Goal: Task Accomplishment & Management: Use online tool/utility

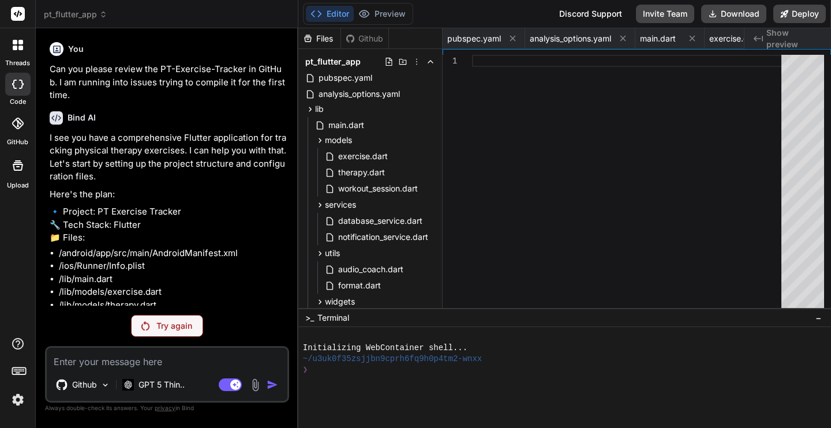
scroll to position [0, 1380]
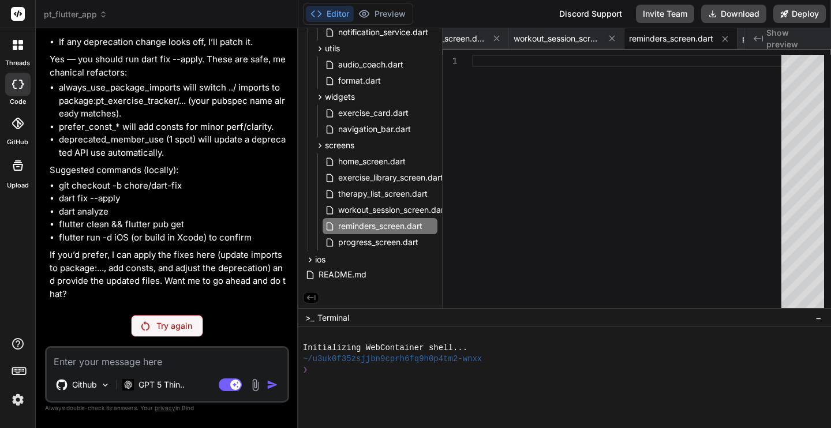
click at [178, 326] on p "Try again" at bounding box center [174, 326] width 36 height 12
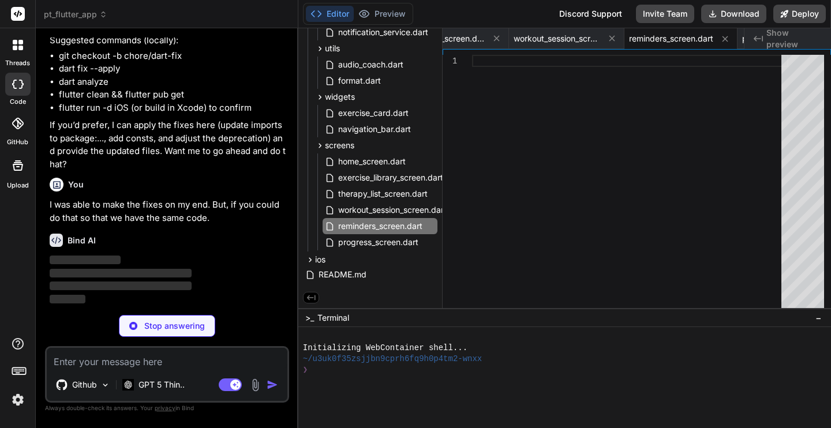
scroll to position [4914, 0]
click at [168, 332] on div "Stop answering" at bounding box center [167, 326] width 96 height 22
type textarea "x"
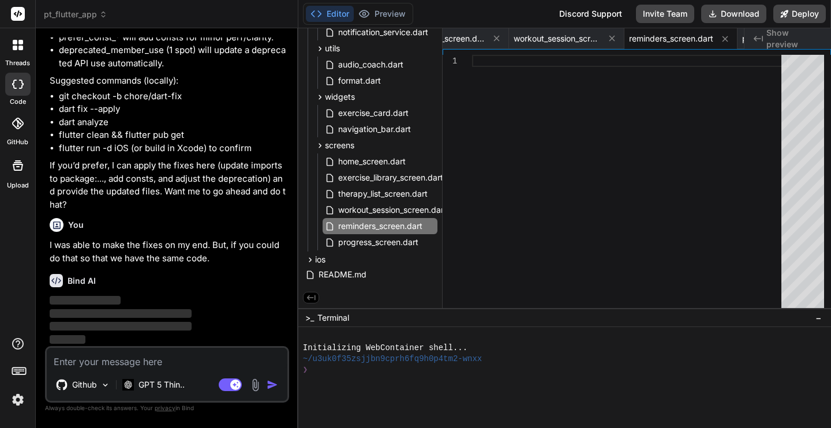
click at [16, 124] on icon at bounding box center [18, 124] width 12 height 12
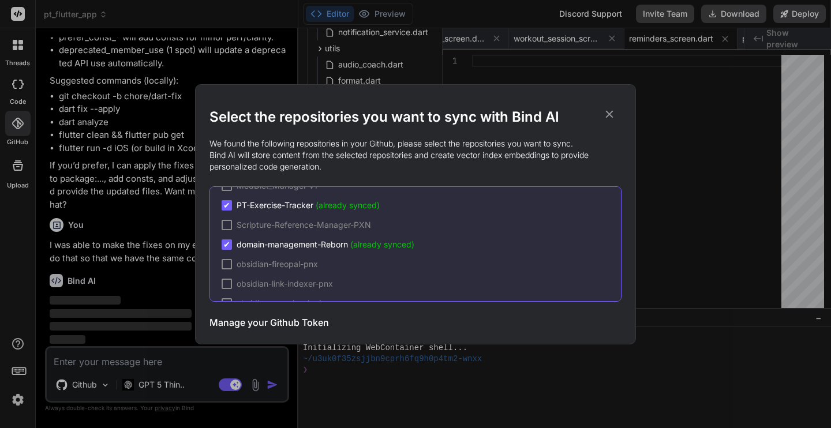
scroll to position [39, 0]
click at [228, 204] on span "✔" at bounding box center [226, 204] width 7 height 12
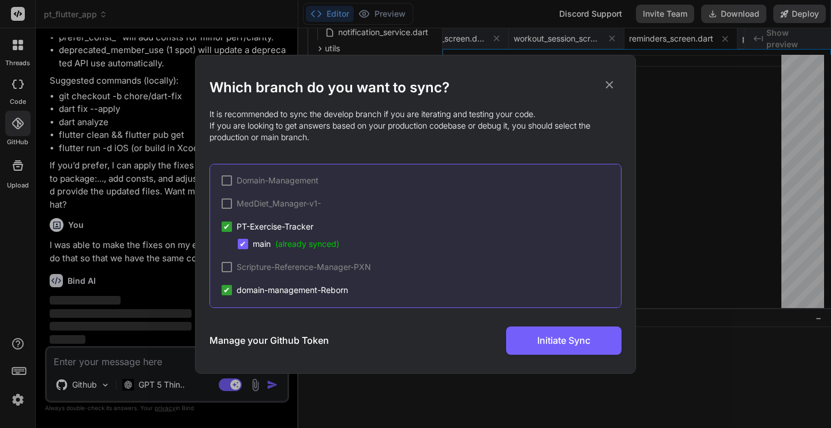
click at [247, 243] on div "✔" at bounding box center [243, 244] width 10 height 10
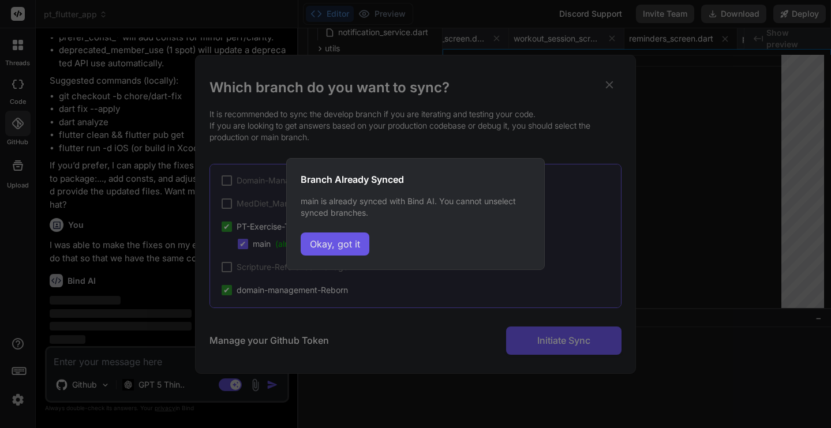
click at [343, 251] on button "Okay, got it" at bounding box center [335, 243] width 69 height 23
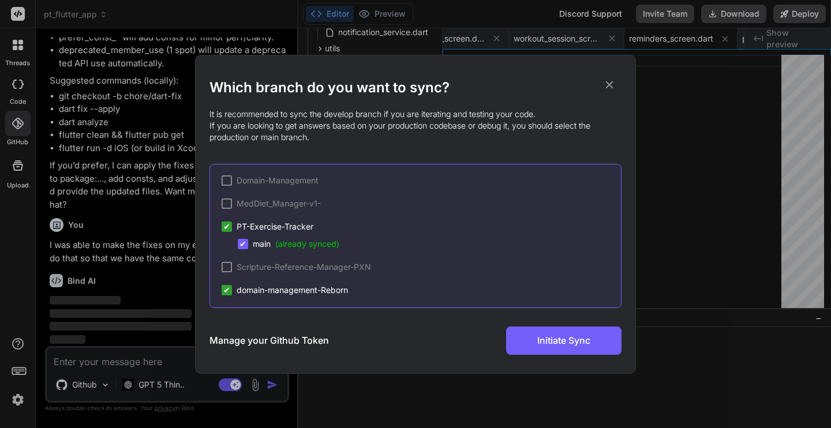
click at [229, 228] on span "✔" at bounding box center [226, 227] width 7 height 12
click at [247, 246] on div "✔" at bounding box center [243, 244] width 10 height 10
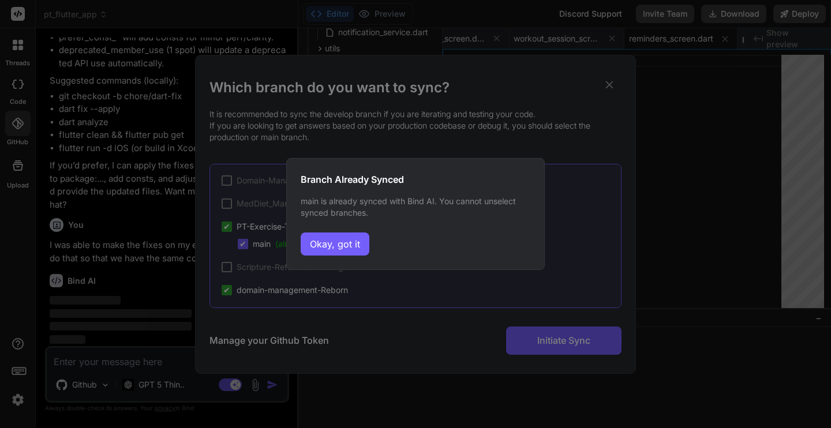
click at [327, 261] on div "Branch Already Synced main is already synced with Bind AI. You cannot unselect …" at bounding box center [415, 214] width 258 height 112
click at [328, 246] on button "Okay, got it" at bounding box center [335, 243] width 69 height 23
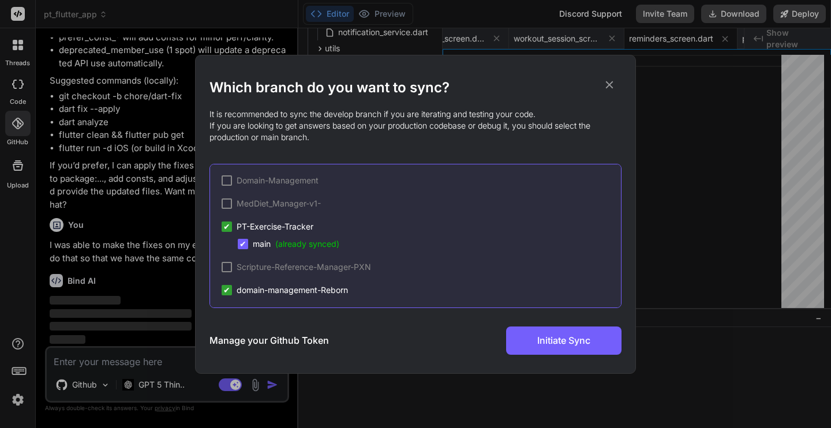
click at [227, 206] on div at bounding box center [226, 203] width 10 height 10
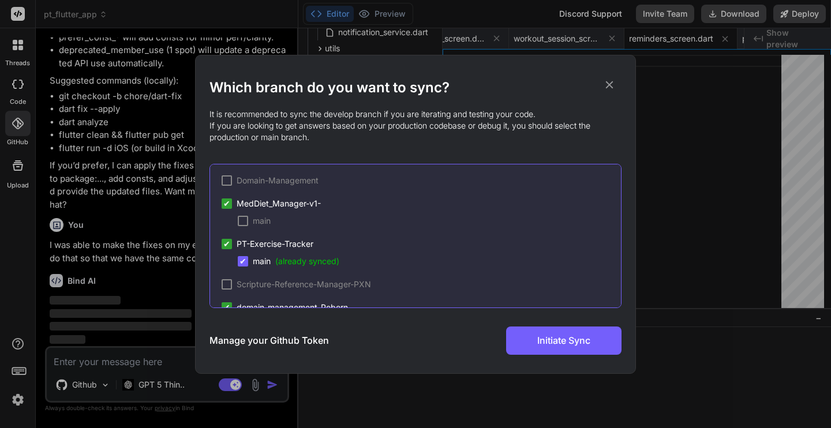
click at [245, 226] on div "main" at bounding box center [254, 221] width 33 height 12
click at [535, 351] on button "Initiate Sync" at bounding box center [563, 340] width 115 height 28
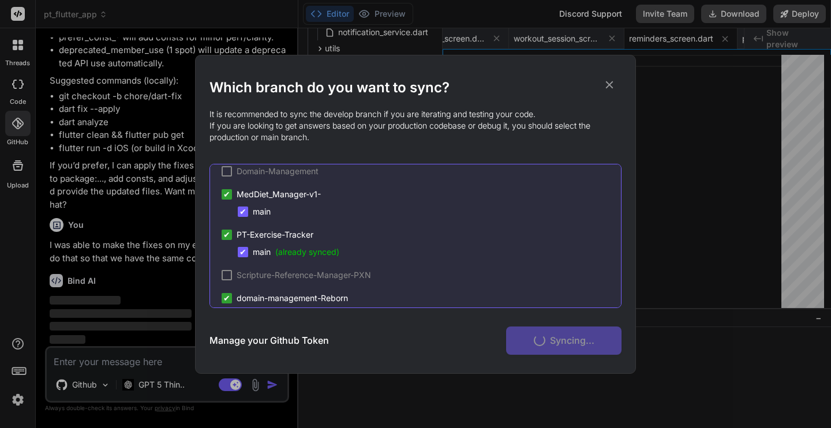
scroll to position [3, 0]
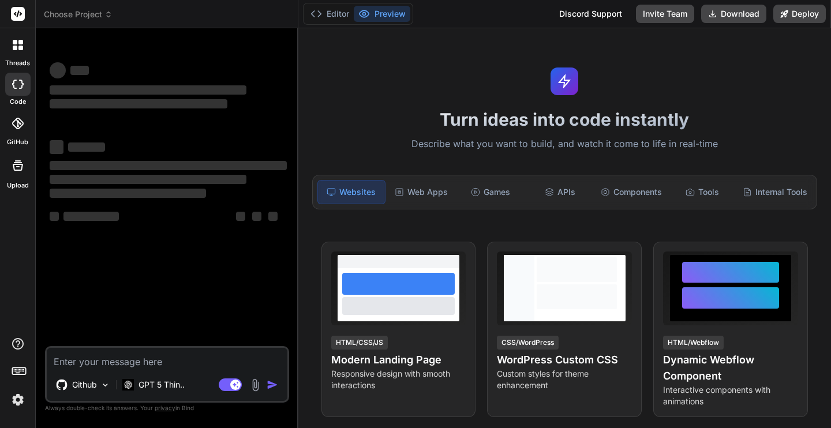
click at [20, 123] on icon at bounding box center [18, 124] width 12 height 12
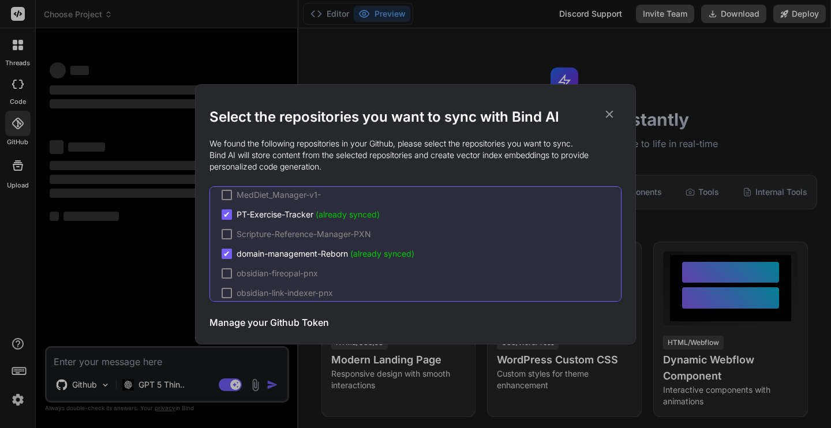
scroll to position [26, 0]
click at [227, 216] on span "✔" at bounding box center [226, 217] width 7 height 12
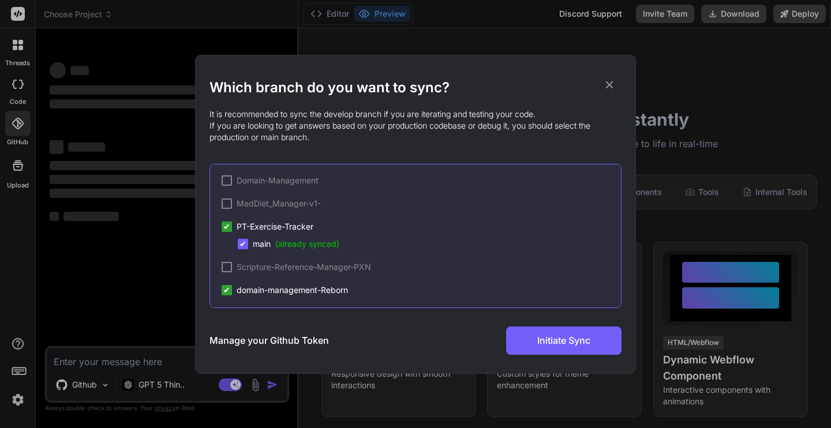
click at [228, 227] on span "✔" at bounding box center [226, 227] width 7 height 12
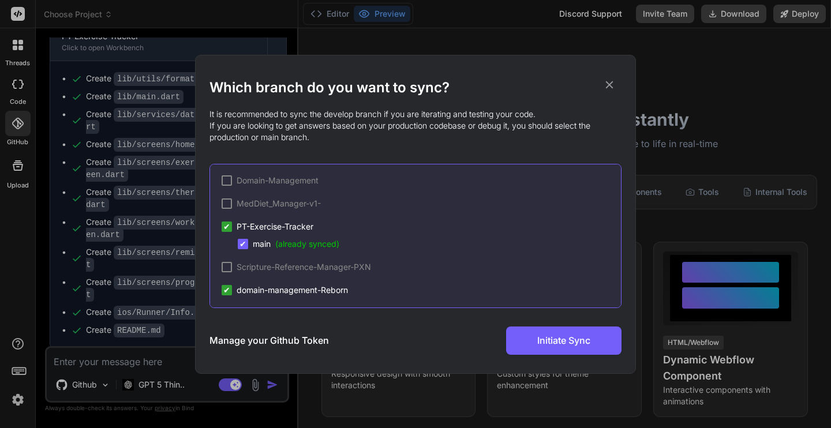
scroll to position [1237, 0]
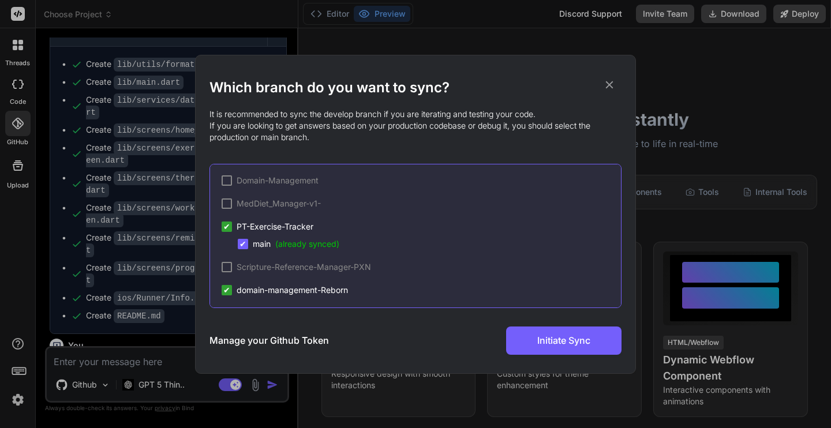
type textarea "x"
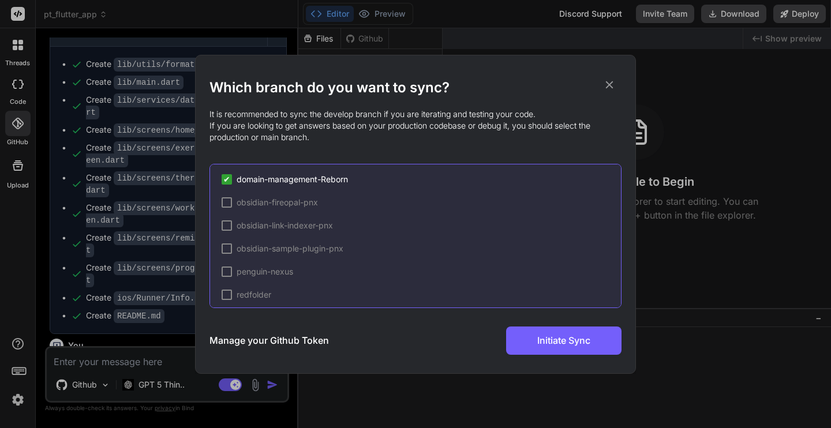
scroll to position [119, 0]
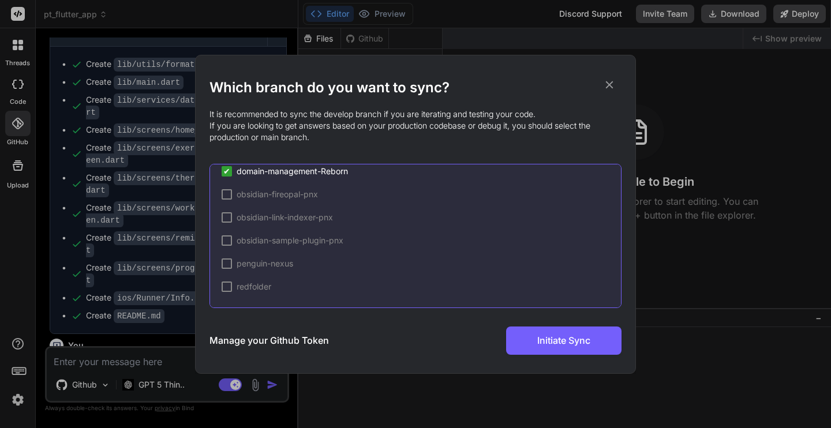
click at [609, 83] on icon at bounding box center [609, 84] width 13 height 13
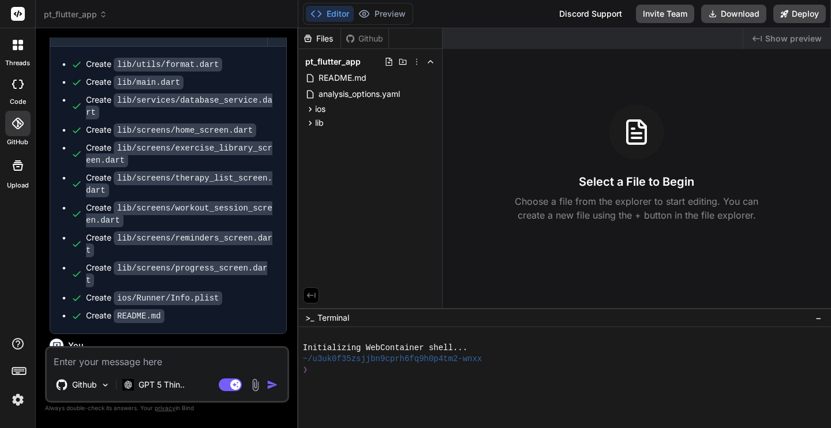
click at [15, 123] on icon at bounding box center [18, 124] width 12 height 12
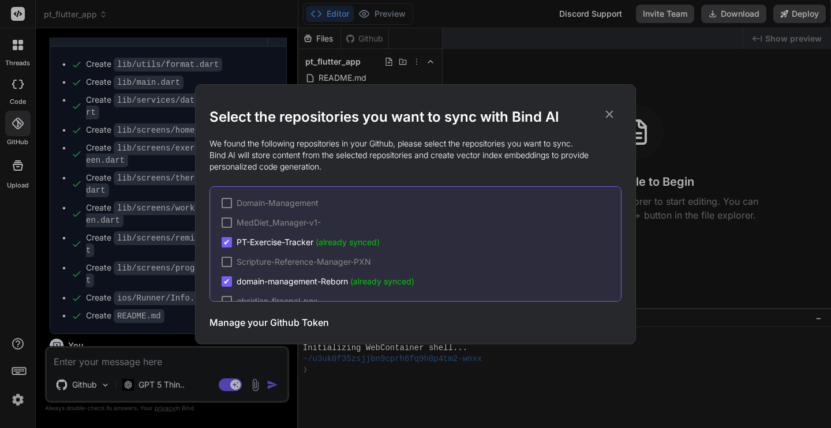
click at [279, 324] on h3 "Manage your Github Token" at bounding box center [268, 323] width 119 height 14
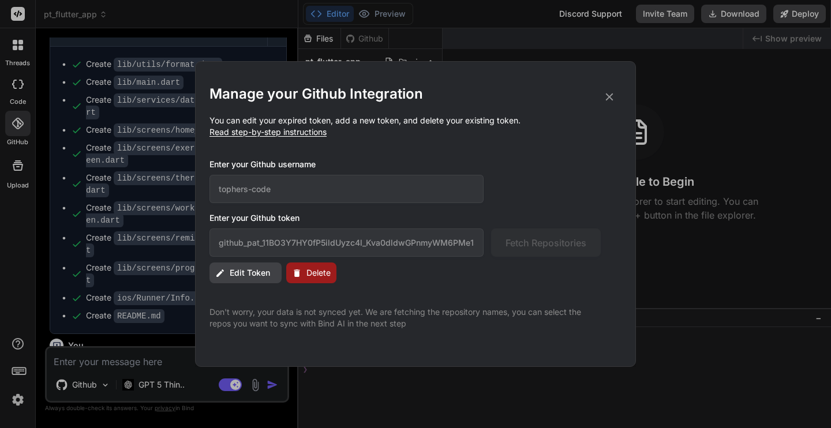
click at [260, 269] on span "Edit Token" at bounding box center [250, 273] width 40 height 12
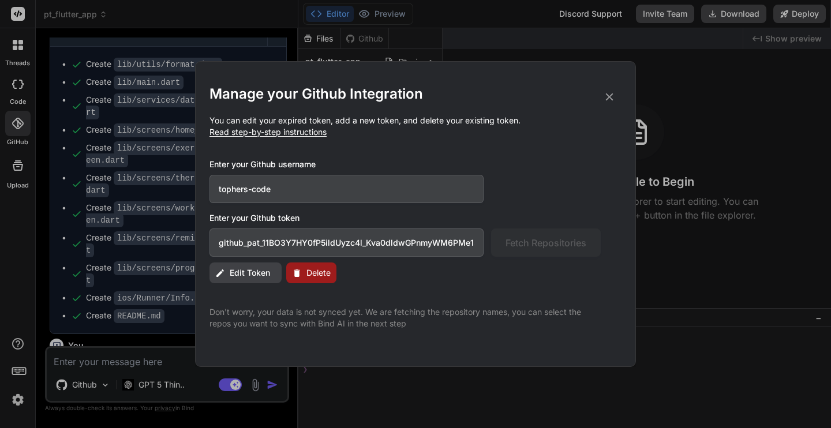
click at [330, 239] on input "github_pat_11BO3Y7HY0fP5ildUyzc4l_Kva0dldwGPnmyWM6PMe15u54ziLS5b2DH6kqZQWuQOuMT…" at bounding box center [346, 242] width 274 height 28
paste input "Y7JhBGdbO5uP_PBKg7zDe5cqHEliesbR4ta9X0uEDPyHXgqyFpw1zE3lMU2KITXWO5AHPrct"
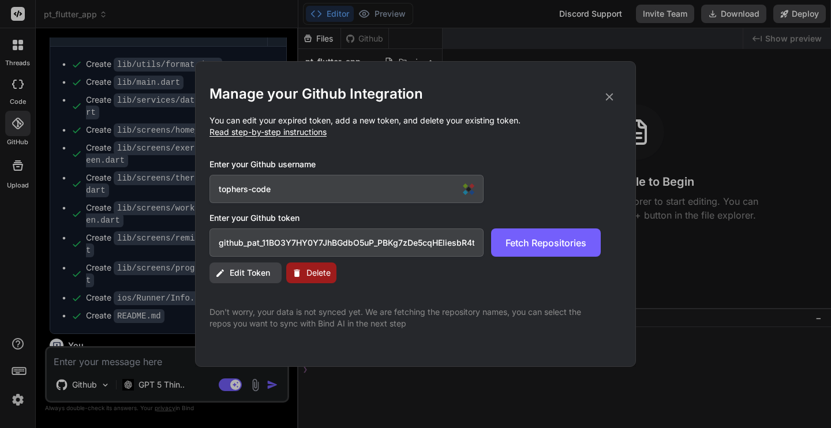
scroll to position [0, 192]
type input "github_pat_11BO3Y7HY0Y7JhBGdbO5uP_PBKg7zDe5cqHEliesbR4ta9X0uEDPyHXgqyFpw1zE3lMU…"
click at [523, 241] on span "Fetch Repositories" at bounding box center [545, 243] width 81 height 14
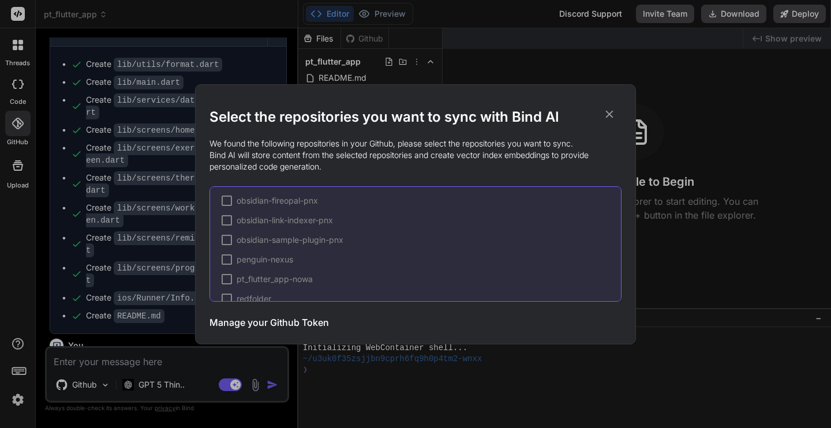
scroll to position [108, 0]
click at [227, 271] on div at bounding box center [226, 271] width 10 height 10
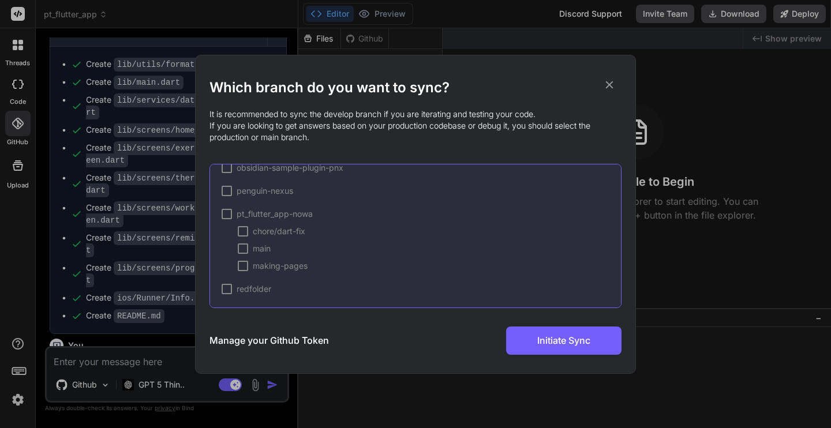
scroll to position [177, 0]
click at [245, 265] on div at bounding box center [243, 263] width 10 height 10
click at [245, 244] on div at bounding box center [243, 246] width 10 height 10
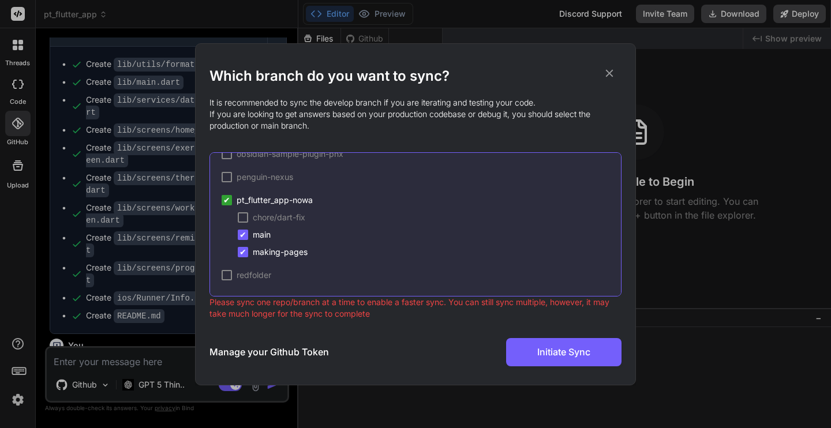
click at [246, 214] on div at bounding box center [243, 217] width 10 height 10
click at [246, 215] on span "✔" at bounding box center [242, 218] width 7 height 12
click at [245, 232] on span "✔" at bounding box center [242, 235] width 7 height 12
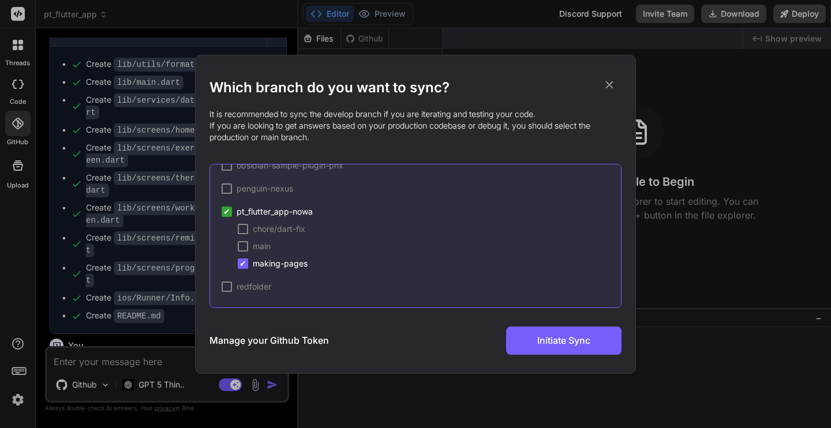
click at [243, 262] on span "✔" at bounding box center [242, 264] width 7 height 12
click at [243, 246] on div at bounding box center [243, 246] width 10 height 10
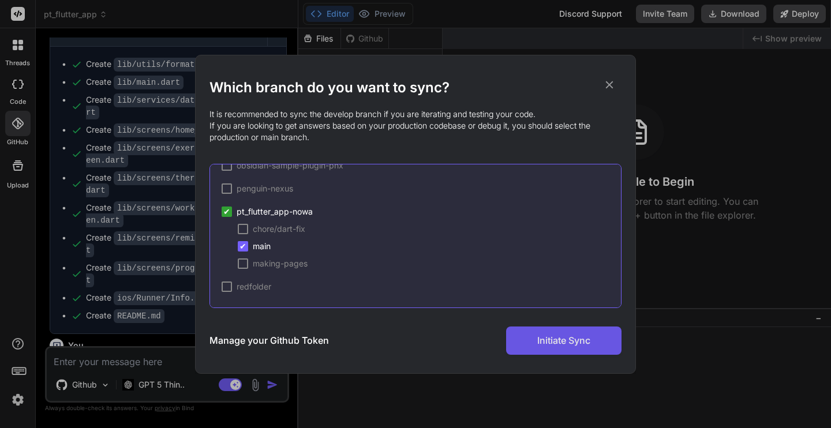
click at [559, 339] on span "Initiate Sync" at bounding box center [563, 340] width 53 height 14
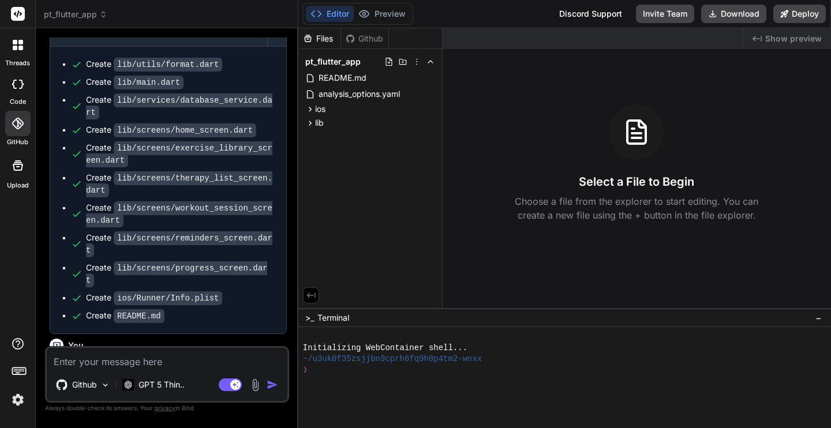
click at [15, 120] on icon at bounding box center [18, 124] width 12 height 12
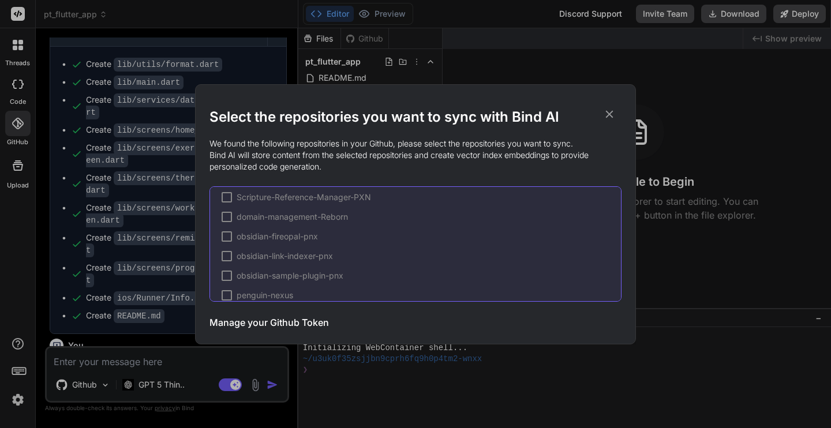
scroll to position [115, 0]
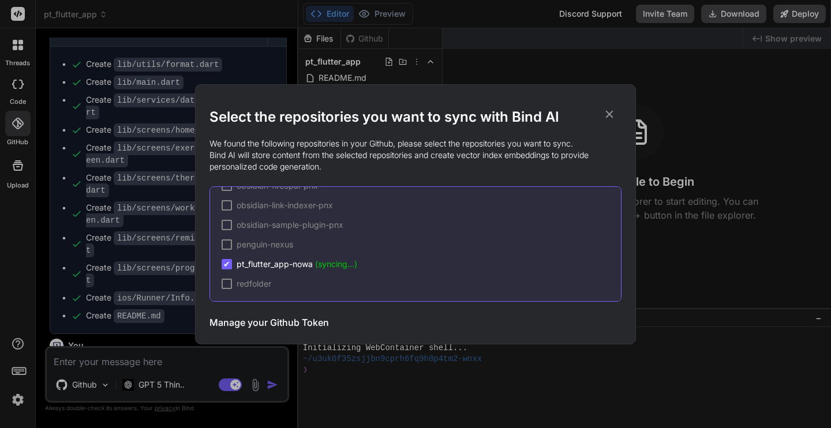
click at [609, 117] on icon at bounding box center [609, 114] width 13 height 13
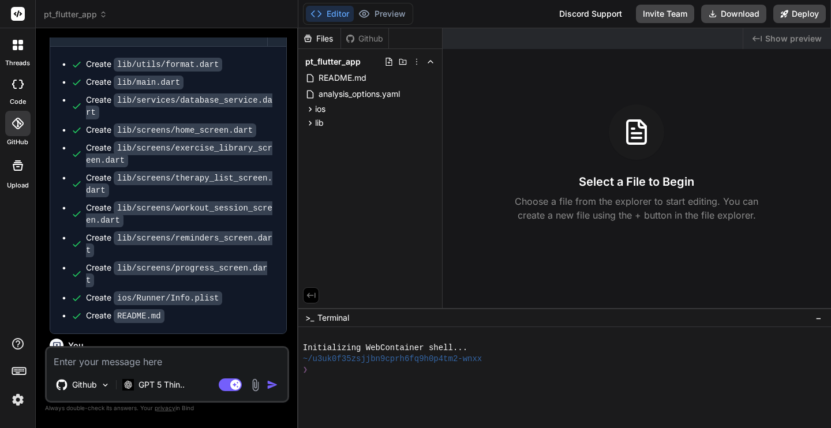
click at [20, 125] on icon at bounding box center [18, 124] width 12 height 12
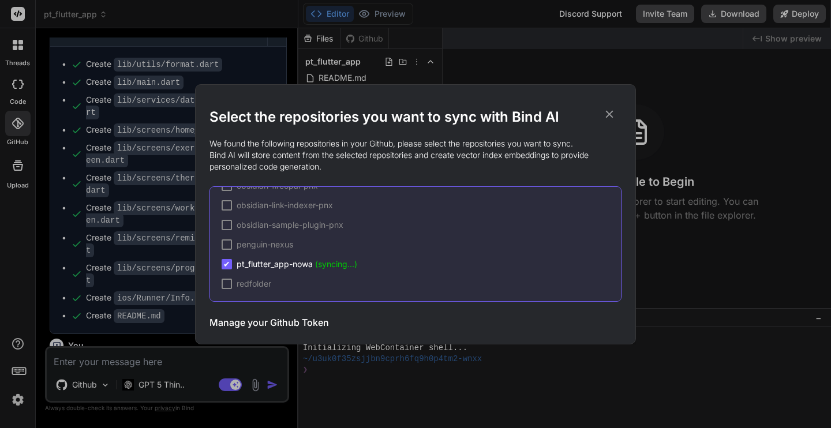
click at [611, 114] on icon at bounding box center [609, 114] width 13 height 13
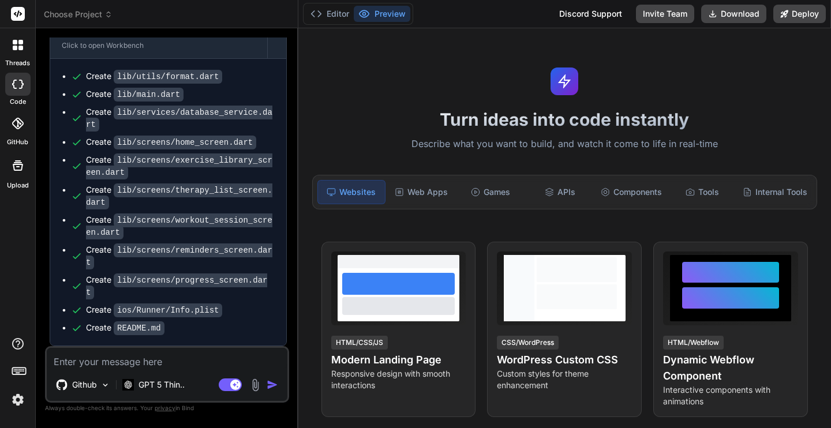
scroll to position [1237, 0]
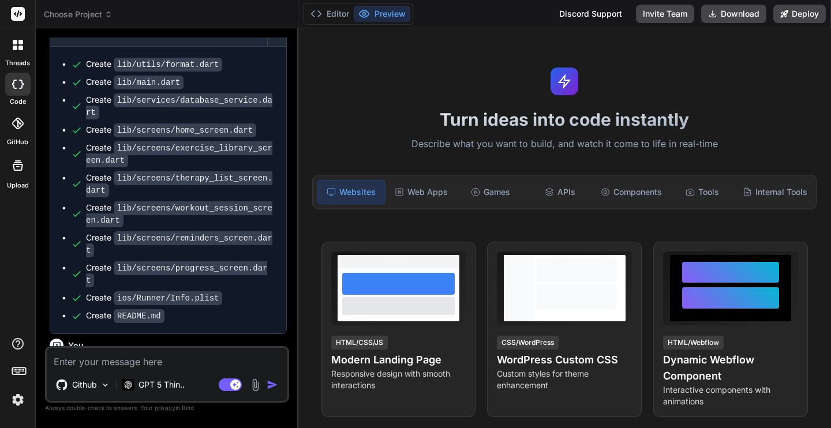
click at [20, 126] on icon at bounding box center [18, 124] width 12 height 12
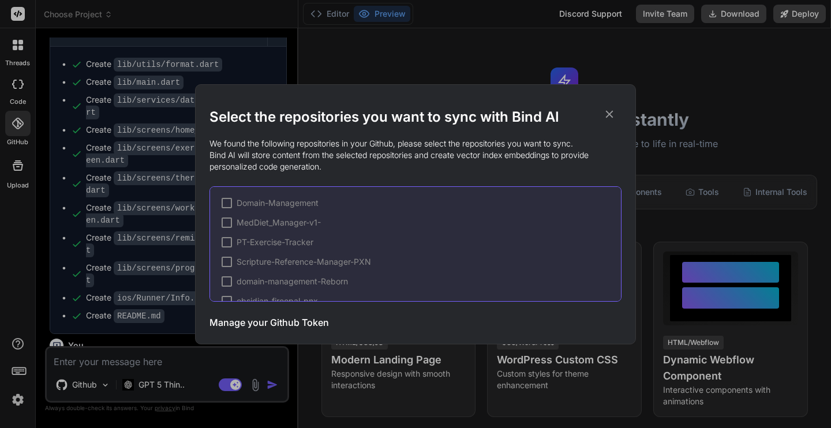
type textarea "x"
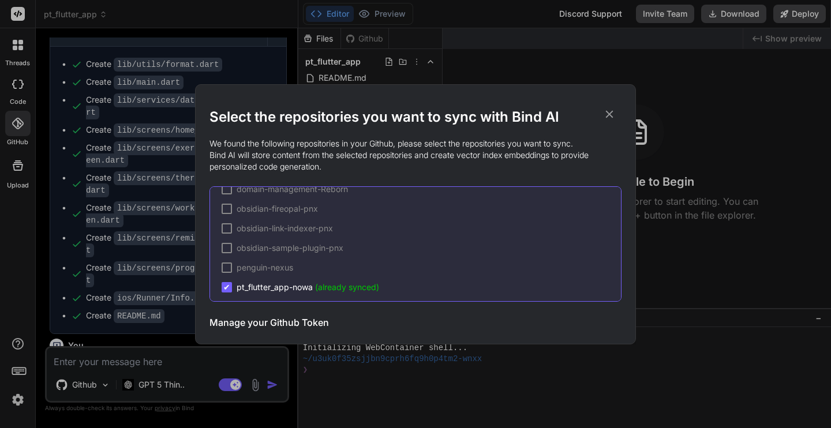
scroll to position [115, 0]
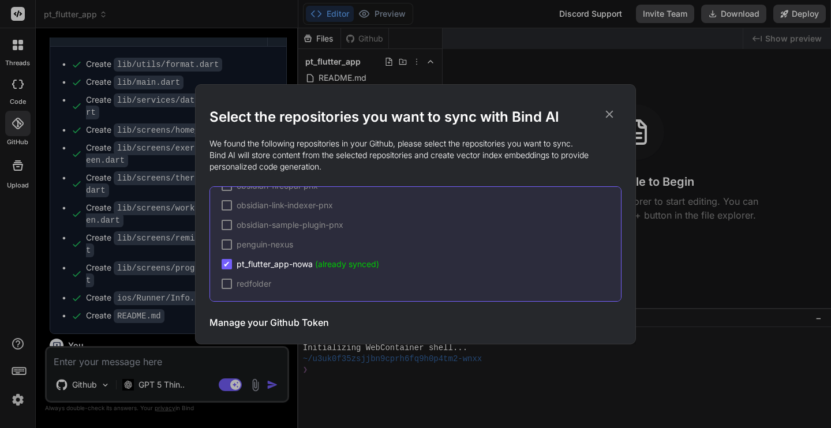
click at [609, 113] on icon at bounding box center [609, 113] width 7 height 7
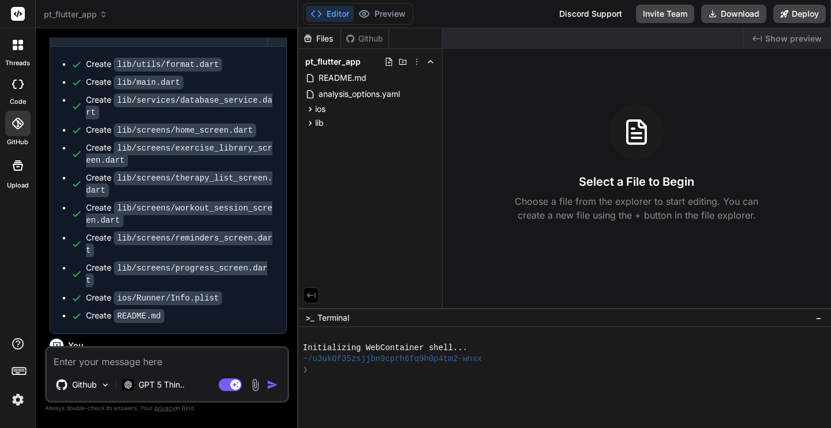
click at [171, 362] on textarea at bounding box center [167, 358] width 241 height 21
type textarea "I"
type textarea "x"
type textarea "I"
type textarea "x"
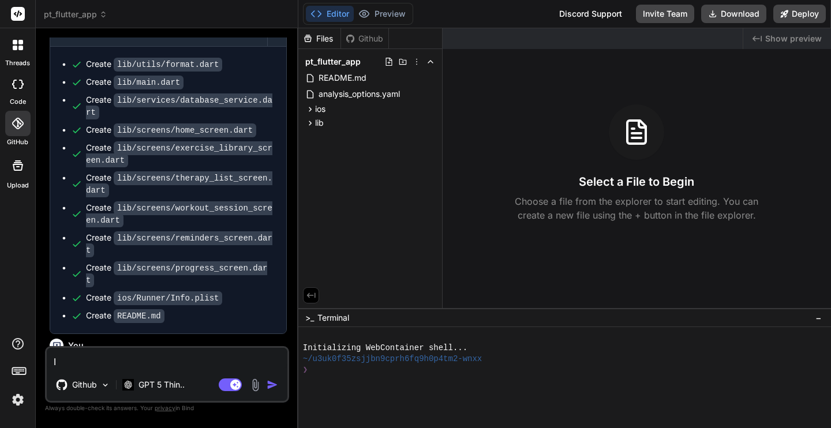
type textarea "I h"
type textarea "x"
type textarea "I ha"
type textarea "x"
type textarea "I hav"
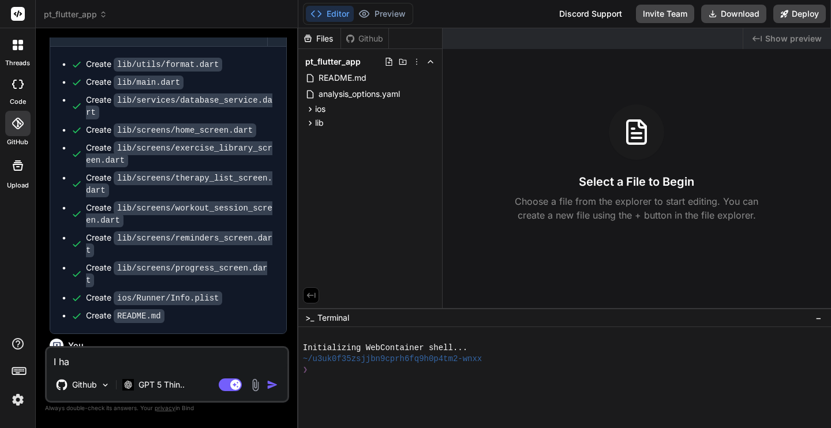
type textarea "x"
type textarea "I have"
type textarea "x"
type textarea "I have"
type textarea "x"
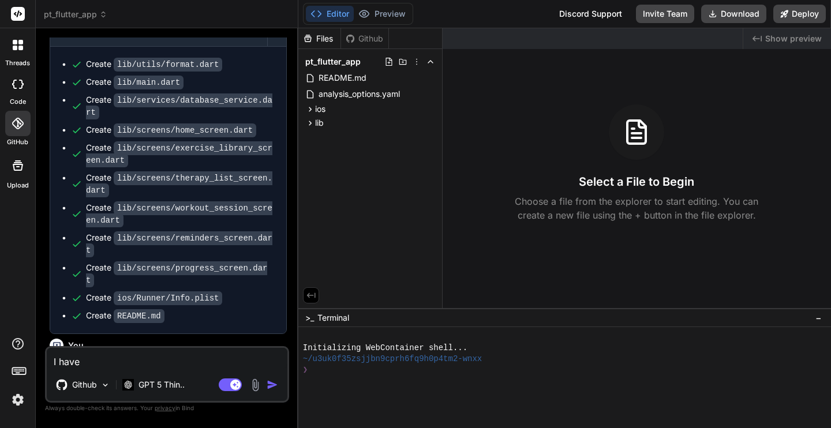
type textarea "I have u"
type textarea "x"
type textarea "I have up"
type textarea "x"
type textarea "I have upd"
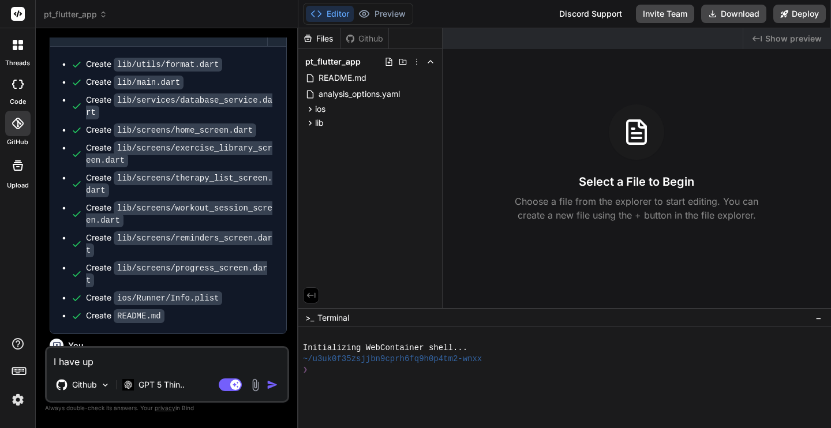
type textarea "x"
type textarea "I have upda"
type textarea "x"
type textarea "I have updat"
type textarea "x"
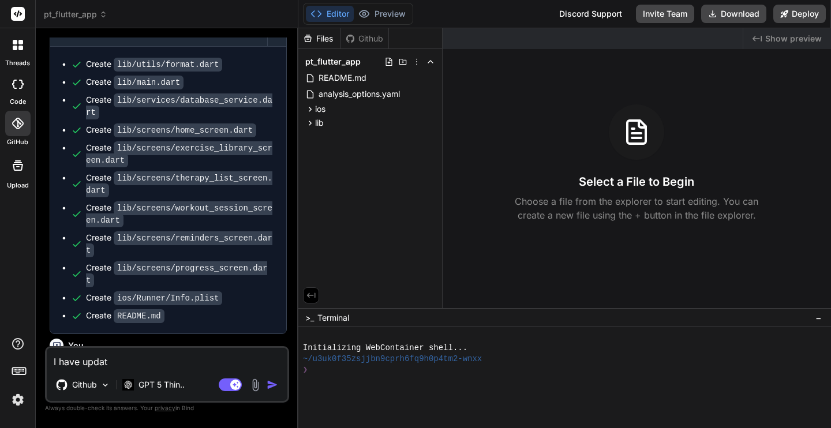
type textarea "I have update"
type textarea "x"
type textarea "I have updated"
type textarea "x"
type textarea "I have updated"
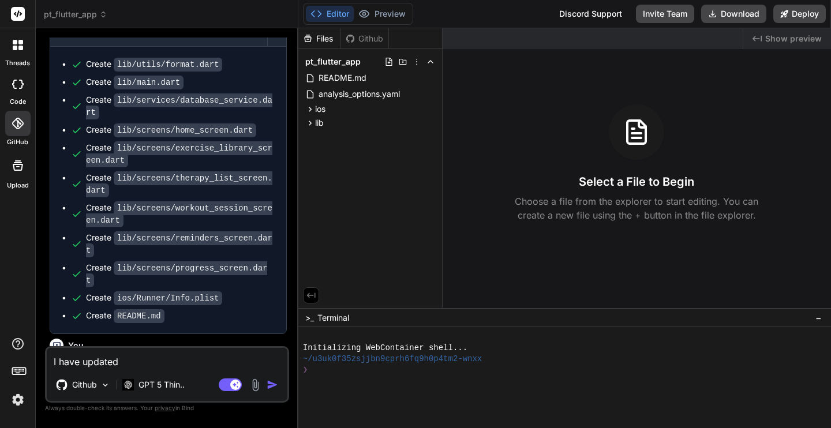
type textarea "x"
type textarea "I have updated t"
type textarea "x"
type textarea "I have updated th"
type textarea "x"
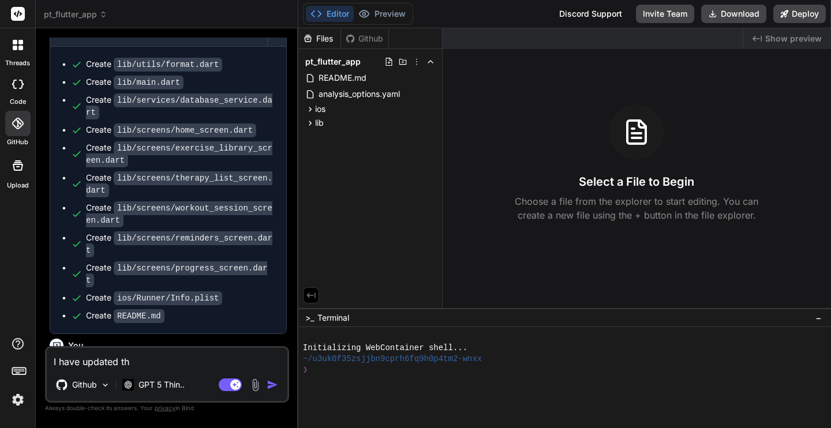
type textarea "I have updated the"
type textarea "x"
type textarea "I have updated the"
type textarea "x"
type textarea "I have updated the g"
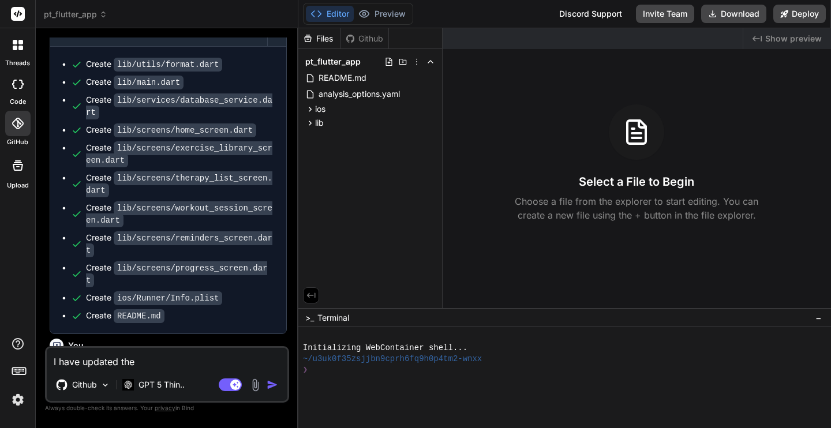
type textarea "x"
type textarea "I have updated the gi"
type textarea "x"
type textarea "I have updated the git"
type textarea "x"
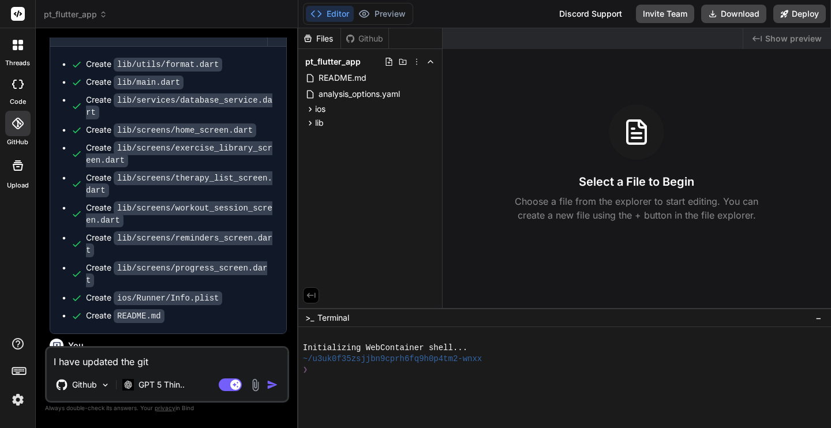
type textarea "I have updated the gi"
type textarea "x"
type textarea "I have updated the g"
type textarea "x"
type textarea "I have updated the"
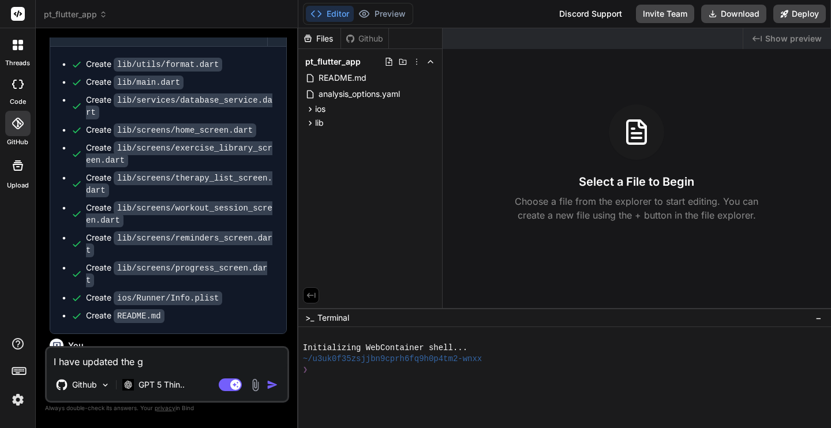
type textarea "x"
type textarea "I have updated the G"
type textarea "x"
type textarea "I have updated the Gi"
type textarea "x"
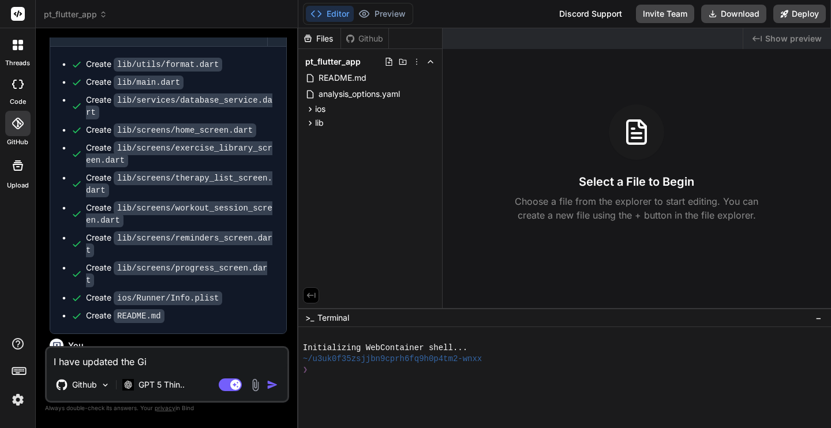
type textarea "I have updated the Git"
type textarea "x"
type textarea "I have updated the Git"
type textarea "x"
type textarea "I have updated the Git R"
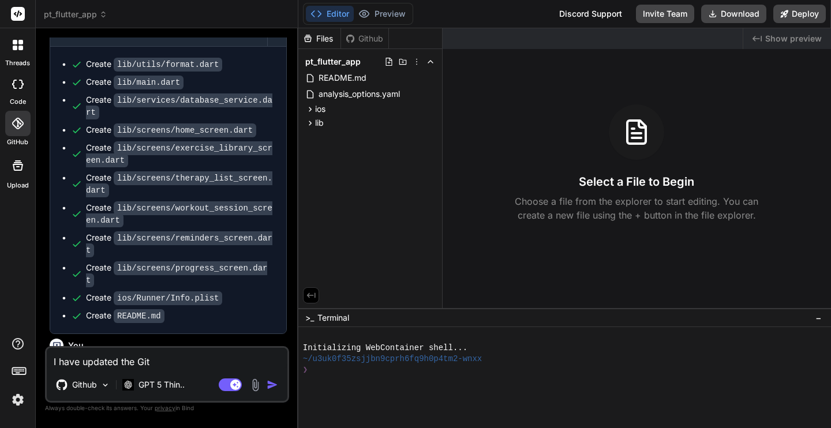
type textarea "x"
type textarea "I have updated the Git Re"
type textarea "x"
type textarea "I have updated the Git Rep"
type textarea "x"
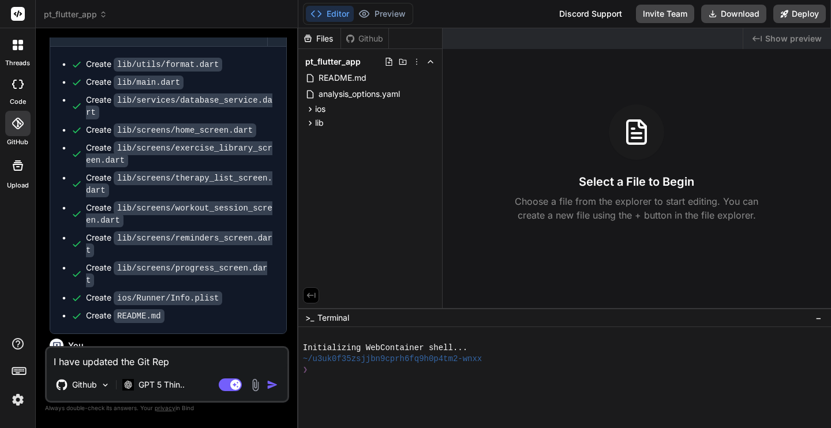
type textarea "I have updated the Git Repo"
type textarea "x"
type textarea "I have updated the Git Repo"
type textarea "x"
type textarea "I have updated the Git Repo k"
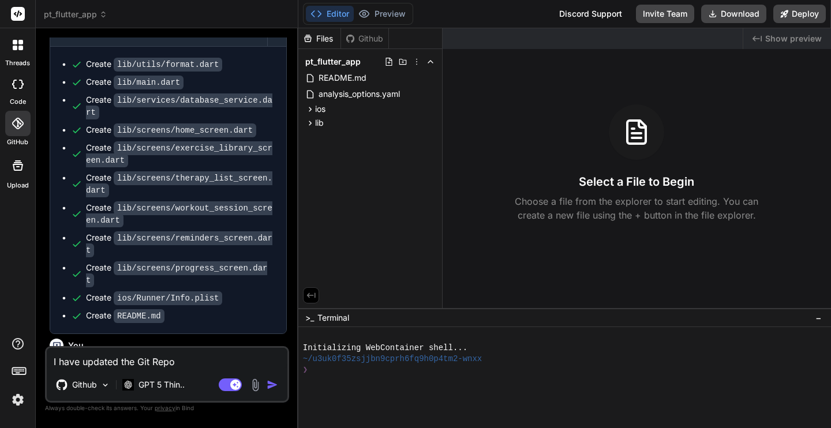
type textarea "x"
type textarea "I have updated the Git Repo"
type textarea "x"
type textarea "I have updated the Git Repo w"
type textarea "x"
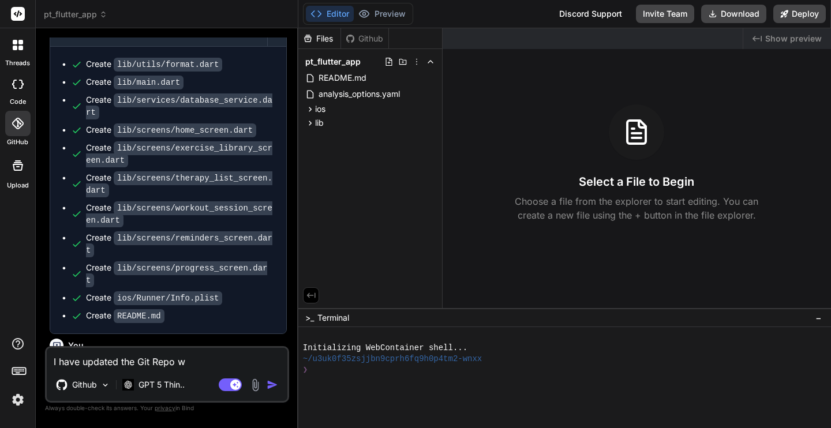
type textarea "I have updated the Git Repo wi"
type textarea "x"
type textarea "I have updated the Git Repo wit"
type textarea "x"
type textarea "I have updated the Git Repo with"
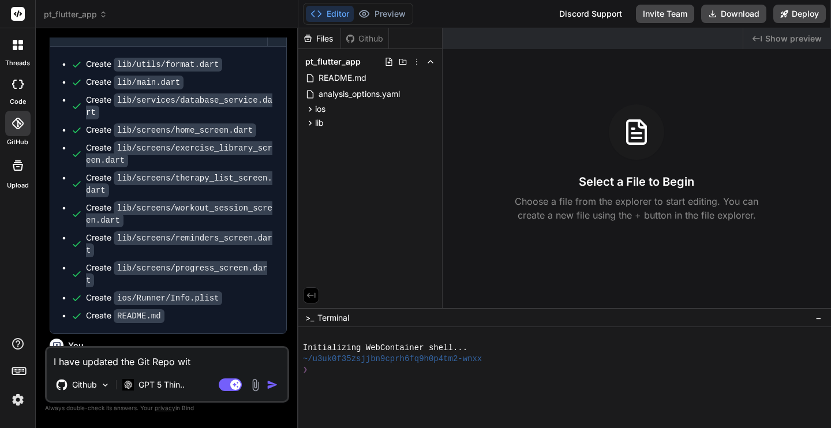
type textarea "x"
type textarea "I have updated the Git Repo with"
type textarea "x"
type textarea "I have updated the Git Repo with t"
type textarea "x"
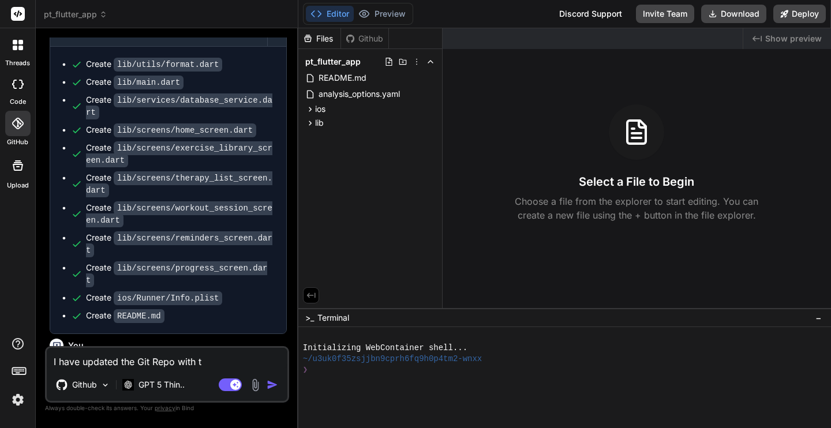
type textarea "I have updated the Git Repo with th"
type textarea "x"
type textarea "I have updated the Git Repo with the"
type textarea "x"
type textarea "I have updated the Git Repo with the"
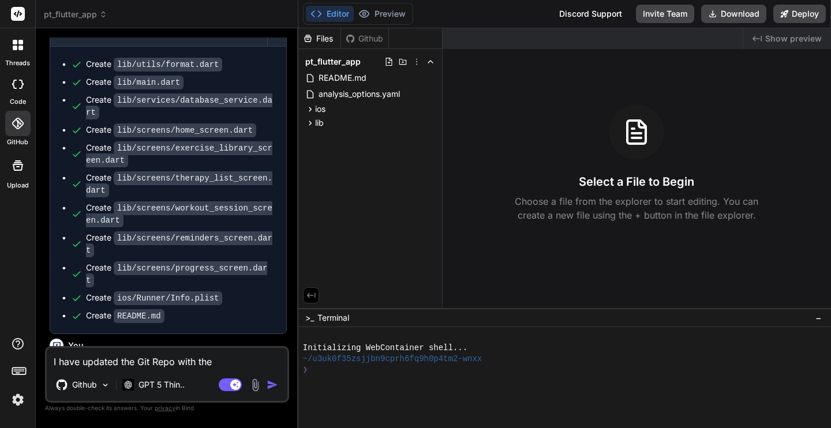
type textarea "x"
type textarea "I have updated the Git Repo with the c"
type textarea "x"
type textarea "I have updated the Git Repo with the co"
type textarea "x"
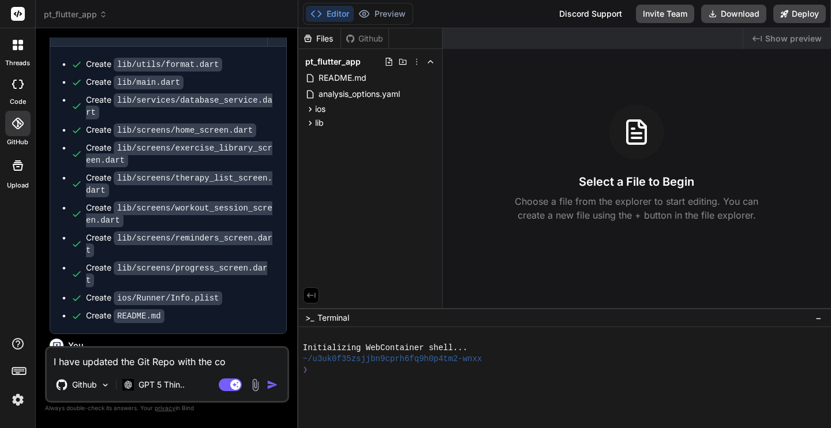
type textarea "I have updated the Git Repo with the con"
type textarea "x"
type textarea "I have updated the Git Repo with the conn"
type textarea "x"
type textarea "I have updated the Git Repo with the conne"
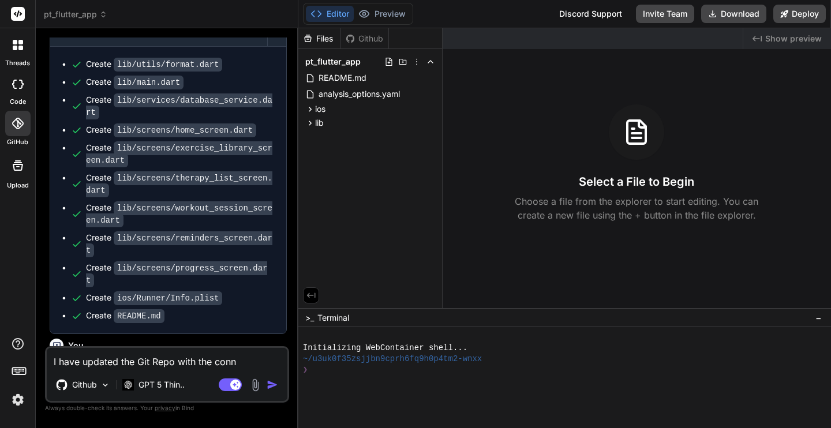
type textarea "x"
type textarea "I have updated the Git Repo with the connec"
type textarea "x"
type textarea "I have updated the Git Repo with the connect"
type textarea "x"
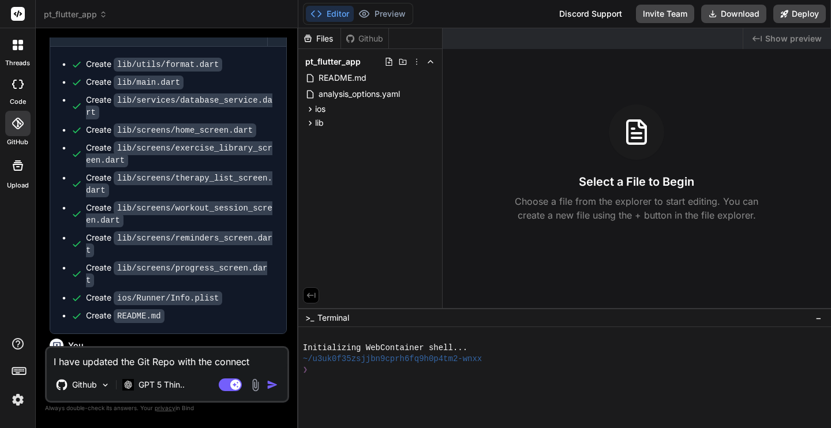
type textarea "I have updated the Git Repo with the connecti"
type textarea "x"
type textarea "I have updated the Git Repo with the connectio"
type textarea "x"
type textarea "I have updated the Git Repo with the connection"
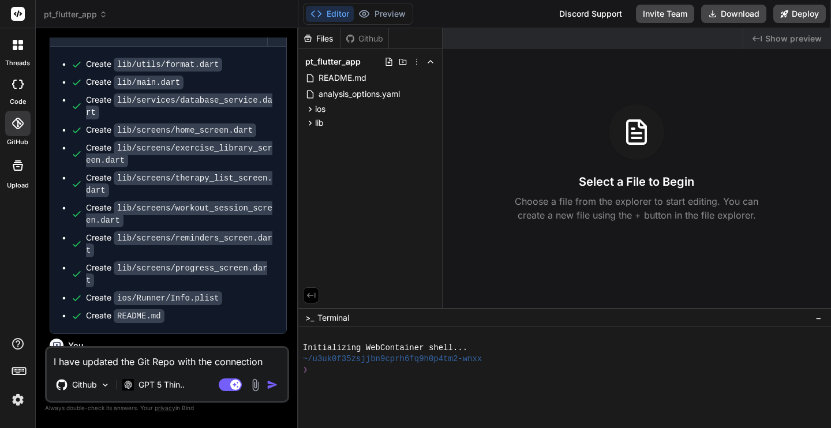
type textarea "x"
type textarea "I have updated the Git Repo a connection"
type textarea "x"
type textarea "I have updated the Git Repo af connection"
type textarea "x"
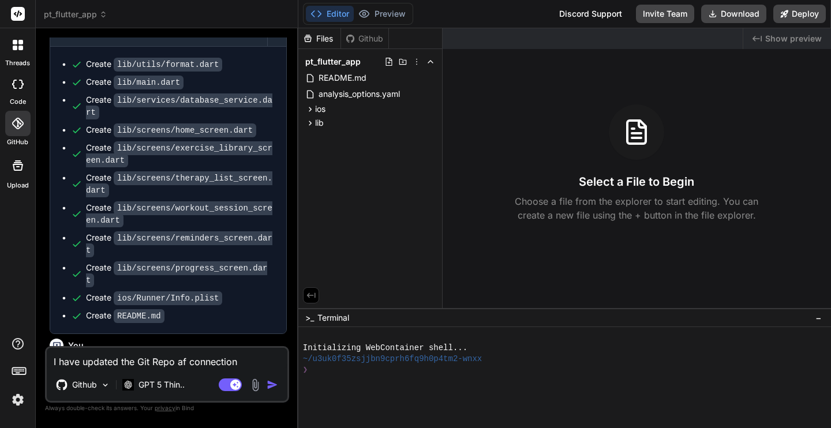
type textarea "I have updated the Git Repo aft connection"
type textarea "x"
type textarea "I have updated the Git Repo afte connection"
type textarea "x"
type textarea "I have updated the Git Repo after connection"
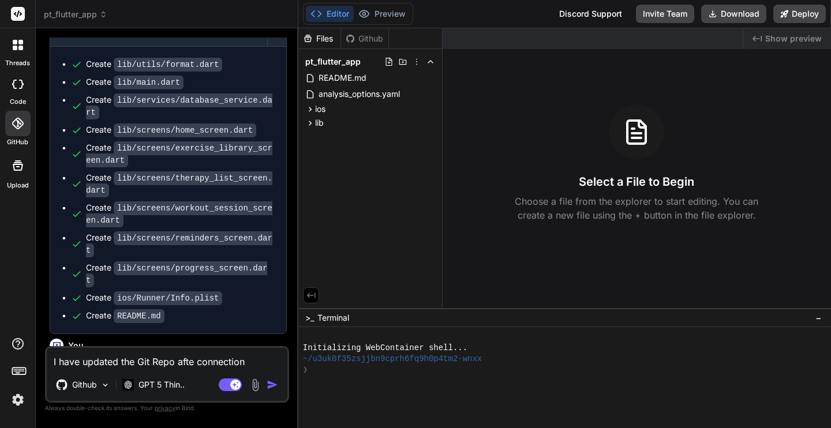
type textarea "x"
type textarea "I have updated the Git Repo after connection"
type textarea "x"
type textarea "I have updated the Git Repo after connection"
type textarea "x"
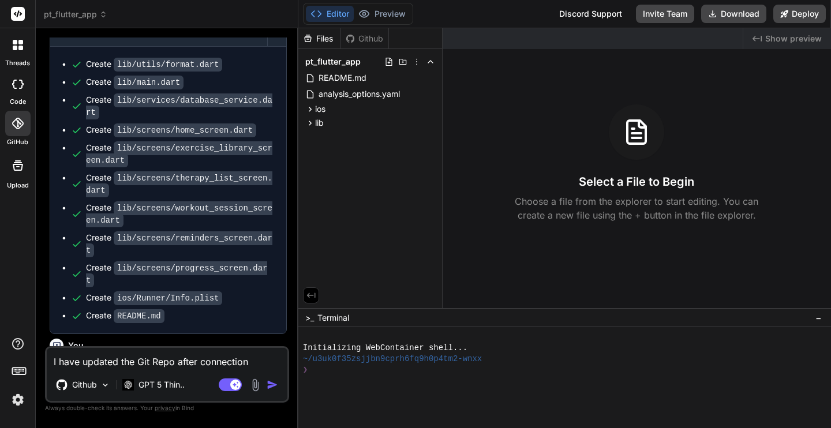
type textarea "I have updated the Git Repo after connectio"
type textarea "x"
type textarea "I have updated the Git Repo after connecti"
type textarea "x"
type textarea "I have updated the Git Repo after connect"
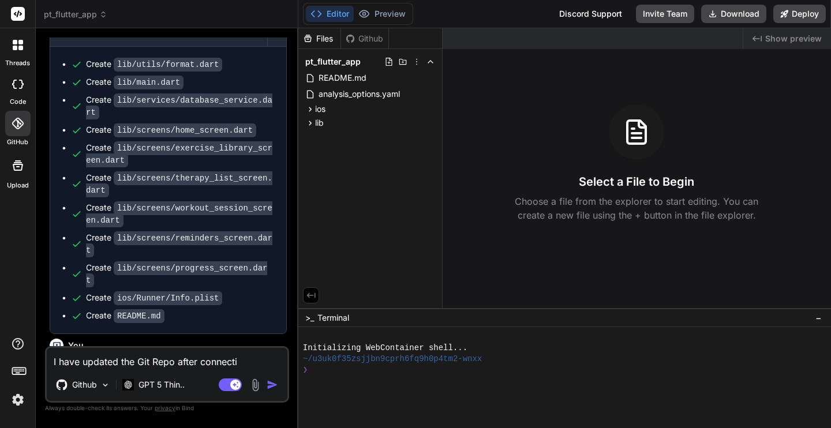
type textarea "x"
type textarea "I have updated the Git Repo after connecti"
type textarea "x"
type textarea "I have updated the Git Repo after connectin"
type textarea "x"
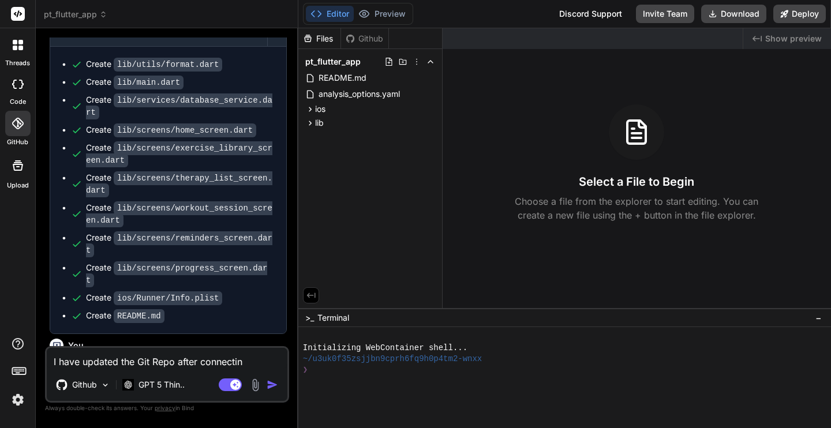
type textarea "I have updated the Git Repo after connecting"
type textarea "x"
type textarea "I have updated the Git Repo after connecting"
type textarea "x"
type textarea "I have updated the Git Repo after connecting t"
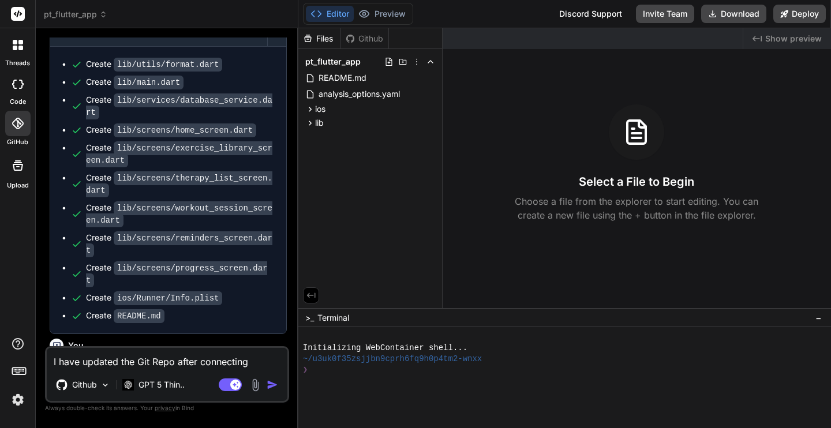
type textarea "x"
type textarea "I have updated the Git Repo after connecting to"
type textarea "x"
type textarea "I have updated the Git Repo after connecting to"
type textarea "x"
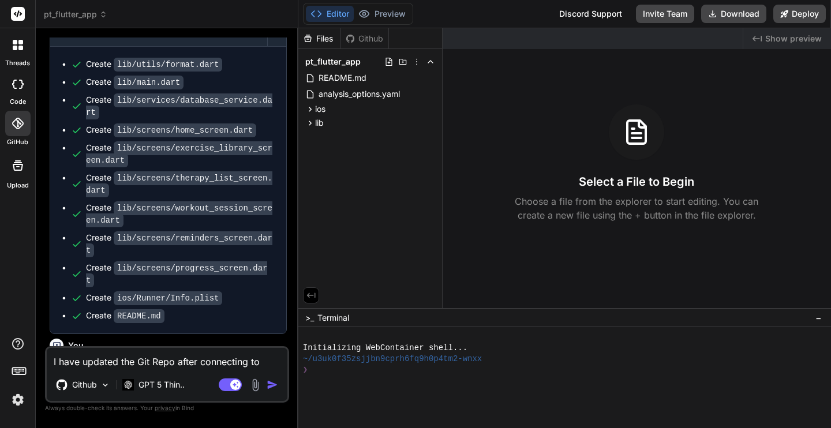
type textarea "I have updated the Git Repo after connecting to N"
type textarea "x"
type textarea "I have updated the Git Repo after connecting to No"
type textarea "x"
type textarea "I have updated the Git Repo after connecting to Now"
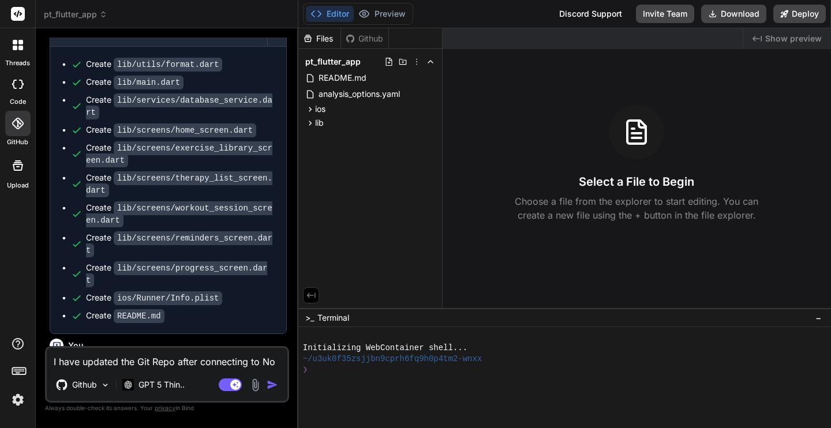
type textarea "x"
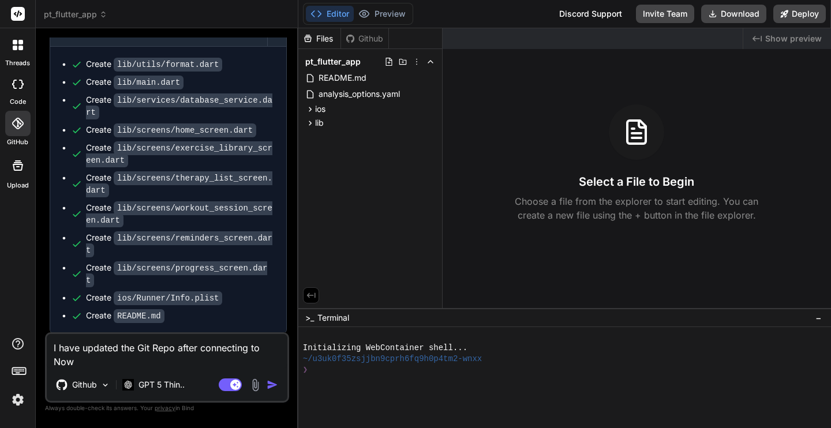
type textarea "I have updated the Git Repo after connecting to Nowa"
type textarea "x"
type textarea "I have updated the Git Repo after connecting to Nowa."
type textarea "x"
type textarea "I have updated the Git Repo after connecting to Nowa."
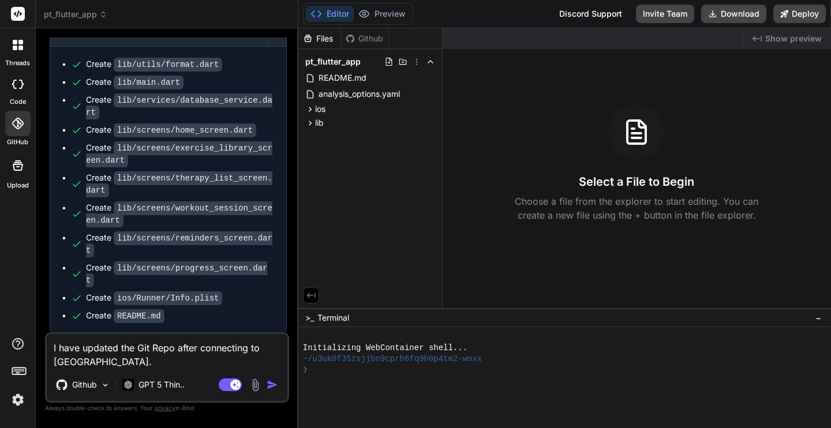
type textarea "x"
type textarea "I have updated the Git Repo after connecting to Nowa. I"
type textarea "x"
type textarea "I have updated the Git Repo after connecting to Nowa. I"
type textarea "x"
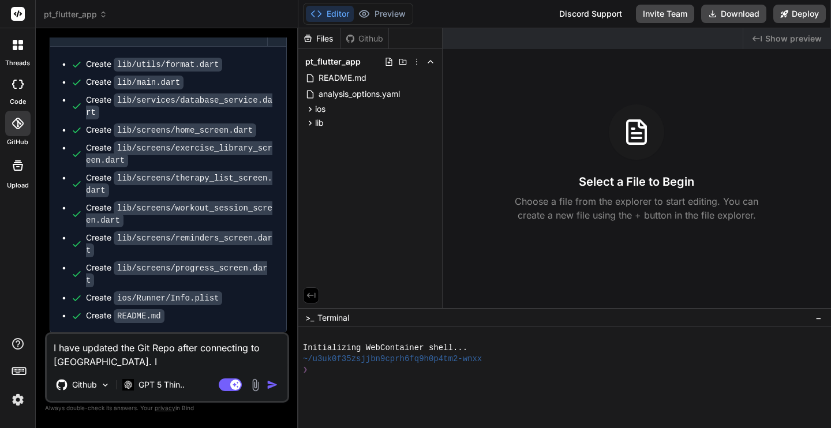
type textarea "I have updated the Git Repo after connecting to Nowa. I a"
type textarea "x"
type textarea "I have updated the Git Repo after connecting to Nowa. I ad"
type textarea "x"
type textarea "I have updated the Git Repo after connecting to Nowa. I add"
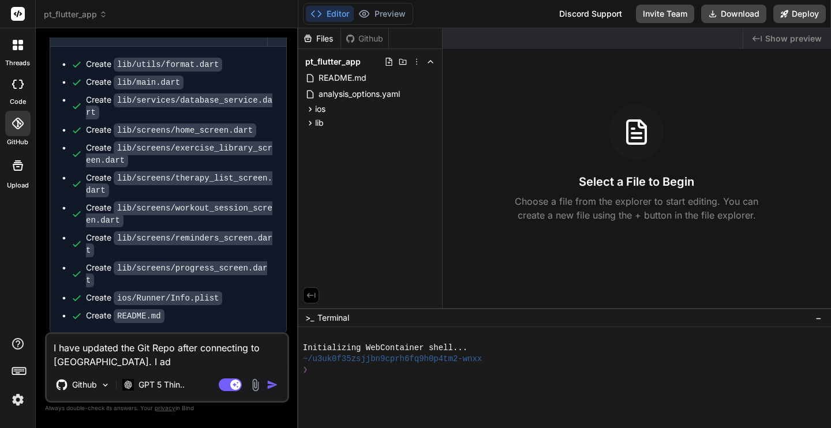
type textarea "x"
type textarea "I have updated the Git Repo after connecting to Nowa. I adde"
type textarea "x"
type textarea "I have updated the Git Repo after connecting to Nowa. I added"
type textarea "x"
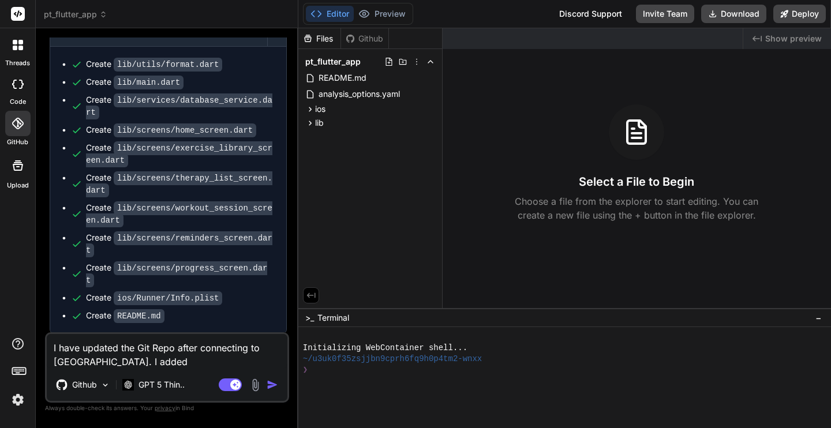
type textarea "I have updated the Git Repo after connecting to Nowa. I added"
type textarea "x"
type textarea "I have updated the Git Repo after connecting to Nowa. I added s"
type textarea "x"
type textarea "I have updated the Git Repo after connecting to Nowa. I added so"
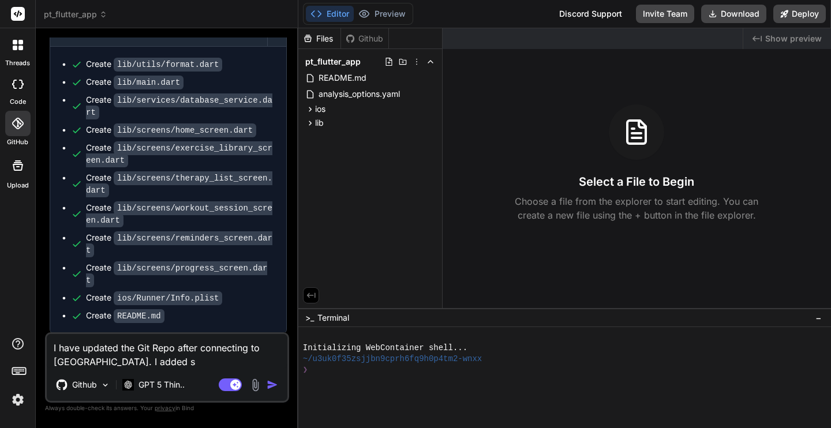
type textarea "x"
type textarea "I have updated the Git Repo after connecting to Nowa. I added som"
type textarea "x"
type textarea "I have updated the Git Repo after connecting to Nowa. I added some"
type textarea "x"
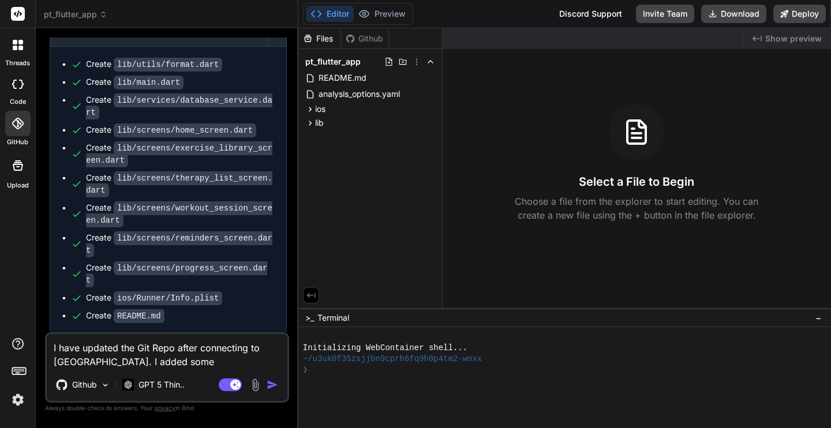
type textarea "I have updated the Git Repo after connecting to Nowa. I added some"
type textarea "x"
type textarea "I have updated the Git Repo after connecting to Nowa. I added some s"
type textarea "x"
type textarea "I have updated the Git Repo after connecting to Nowa. I added some sa"
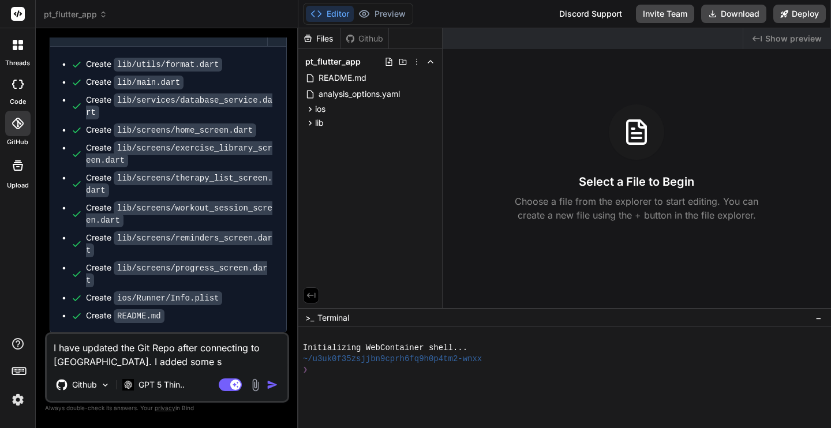
type textarea "x"
type textarea "I have updated the Git Repo after connecting to Nowa. I added some sam"
type textarea "x"
type textarea "I have updated the Git Repo after connecting to Nowa. I added some samp"
type textarea "x"
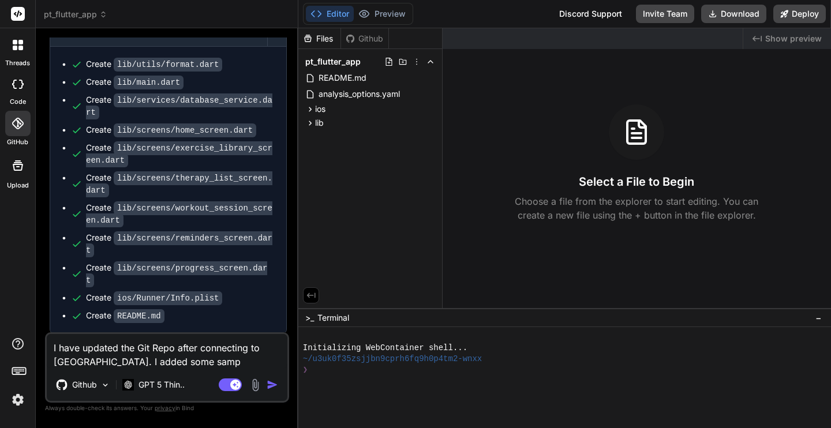
type textarea "I have updated the Git Repo after connecting to Nowa. I added some sampl"
type textarea "x"
type textarea "I have updated the Git Repo after connecting to Nowa. I added some sample"
type textarea "x"
type textarea "I have updated the Git Repo after connecting to Nowa. I added some sample"
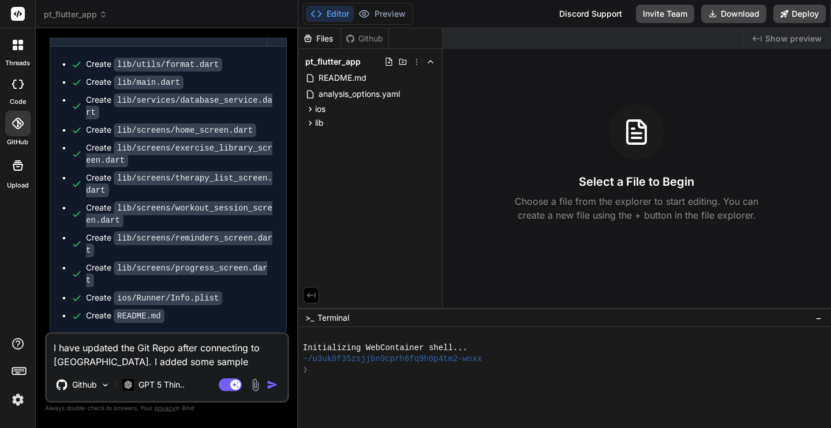
type textarea "x"
type textarea "I have updated the Git Repo after connecting to Nowa. I added some sample s"
type textarea "x"
type textarea "I have updated the Git Repo after connecting to Nowa. I added some sample sc"
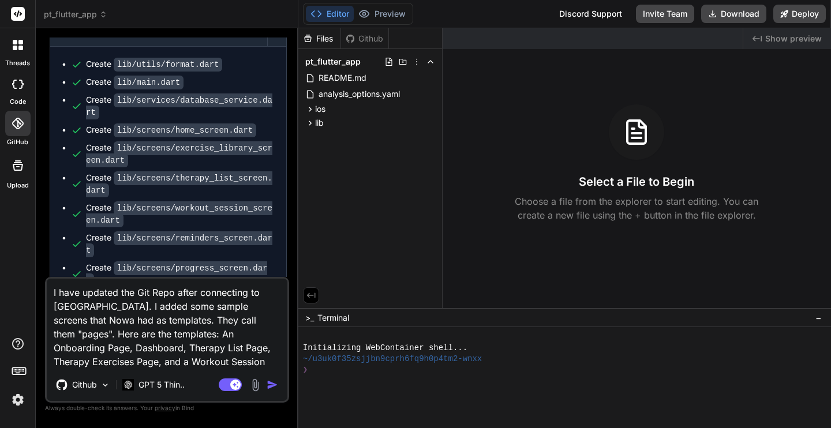
click at [271, 384] on img "button" at bounding box center [272, 385] width 12 height 12
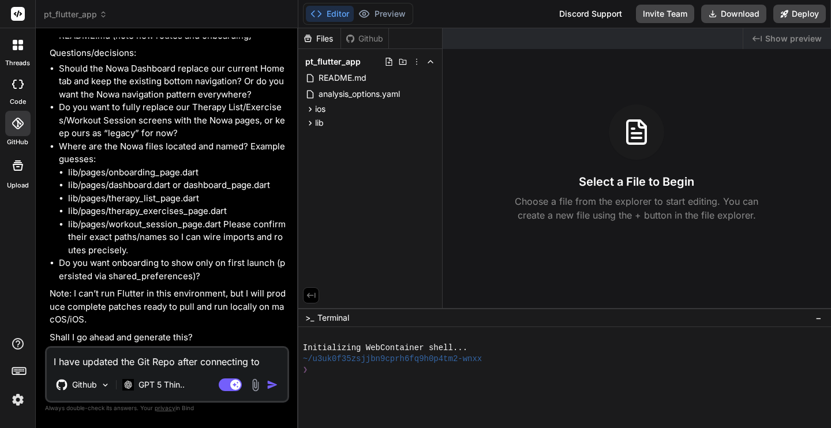
scroll to position [2877, 0]
click at [174, 167] on li "lib/pages/onboarding_page.dart" at bounding box center [177, 172] width 219 height 13
click at [122, 365] on textarea "I have updated the Git Repo after connecting to Nowa. I added some sample scree…" at bounding box center [167, 358] width 241 height 21
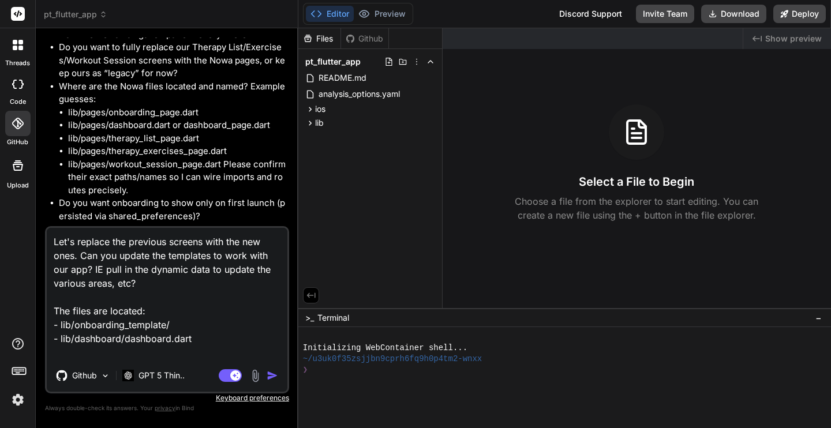
scroll to position [2900, 0]
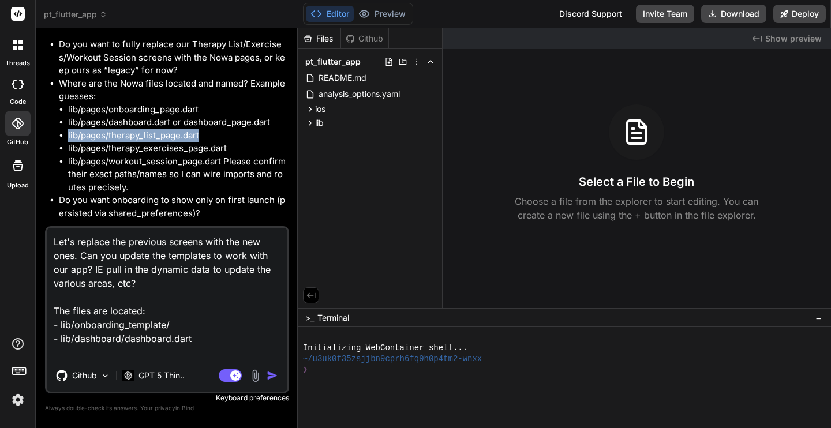
drag, startPoint x: 205, startPoint y: 172, endPoint x: 66, endPoint y: 170, distance: 139.0
click at [66, 170] on ul "lib/pages/onboarding_page.dart lib/pages/dashboard.dart or dashboard_page.dart …" at bounding box center [173, 148] width 228 height 91
copy li "lib/pages/therapy_list_page.dart"
click at [210, 350] on textarea "Let's replace the previous screens with the new ones. Can you update the templa…" at bounding box center [167, 294] width 241 height 132
paste textarea "lib/pages/therapy_list_page.dart"
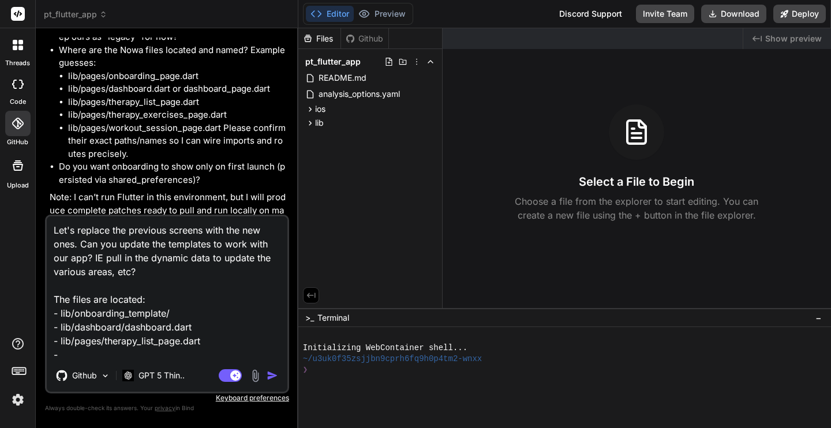
scroll to position [1, 0]
drag, startPoint x: 232, startPoint y: 152, endPoint x: 66, endPoint y: 155, distance: 166.1
click at [66, 154] on ul "lib/pages/onboarding_page.dart lib/pages/dashboard.dart or dashboard_page.dart …" at bounding box center [173, 115] width 228 height 91
copy li "lib/pages/therapy_exercises_page.dart"
click at [99, 358] on textarea "Let's replace the previous screens with the new ones. Can you update the templa…" at bounding box center [167, 287] width 241 height 143
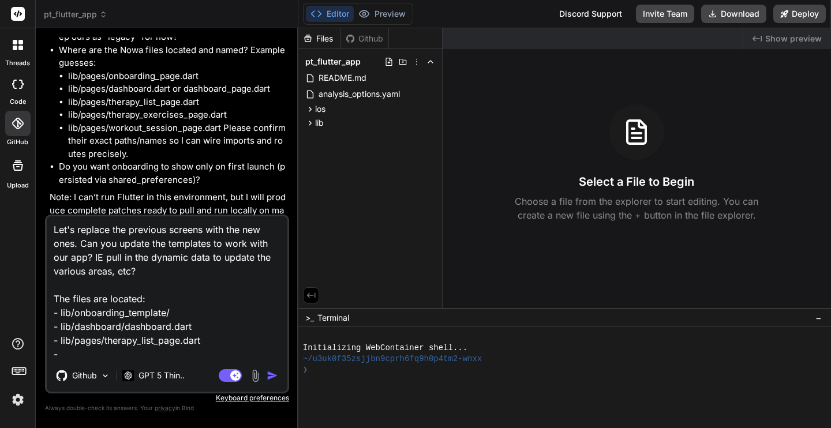
paste textarea "lib/pages/therapy_exercises_page.dart"
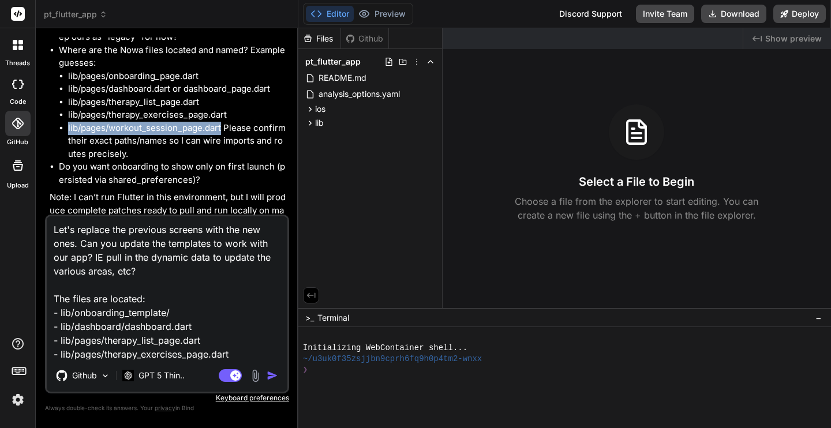
drag, startPoint x: 67, startPoint y: 168, endPoint x: 221, endPoint y: 164, distance: 154.1
click at [221, 161] on ul "lib/pages/onboarding_page.dart lib/pages/dashboard.dart or dashboard_page.dart …" at bounding box center [173, 115] width 228 height 91
copy li "lib/pages/workout_session_page.dart"
click at [247, 350] on textarea "Let's replace the previous screens with the new ones. Can you update the templa…" at bounding box center [167, 287] width 241 height 143
paste textarea "lib/pages/workout_session_page.dart"
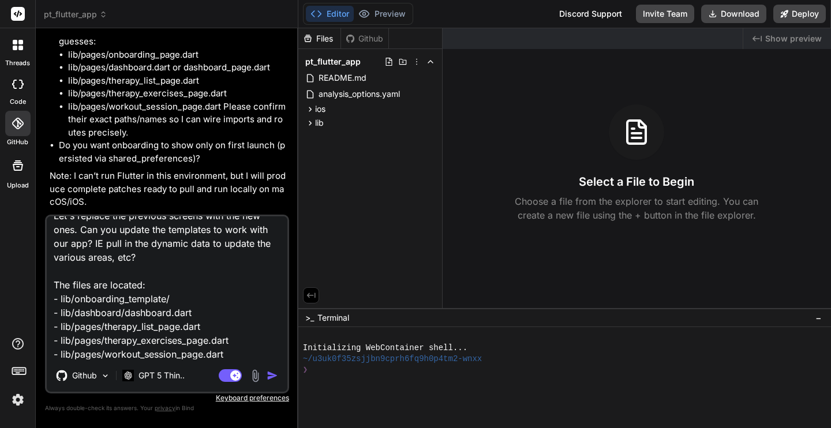
scroll to position [2959, 0]
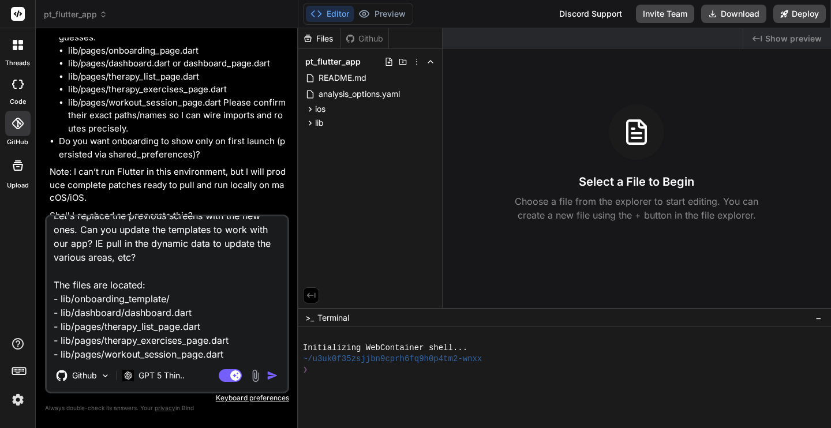
click at [251, 353] on textarea "Let's replace the previous screens with the new ones. Can you update the templa…" at bounding box center [167, 287] width 241 height 143
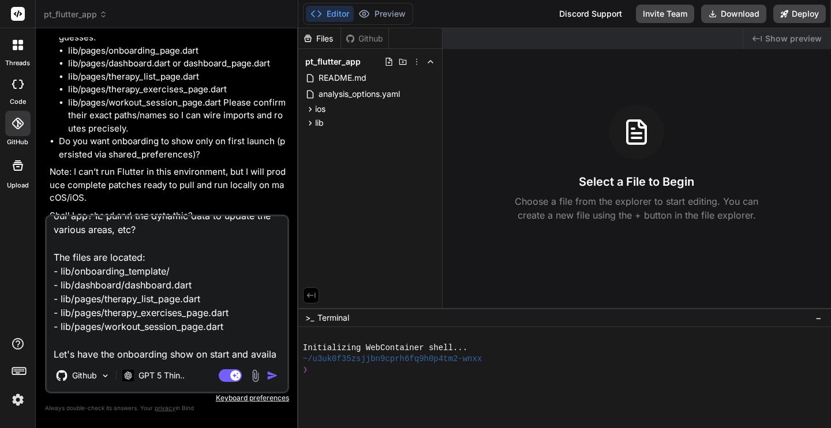
scroll to position [56, 0]
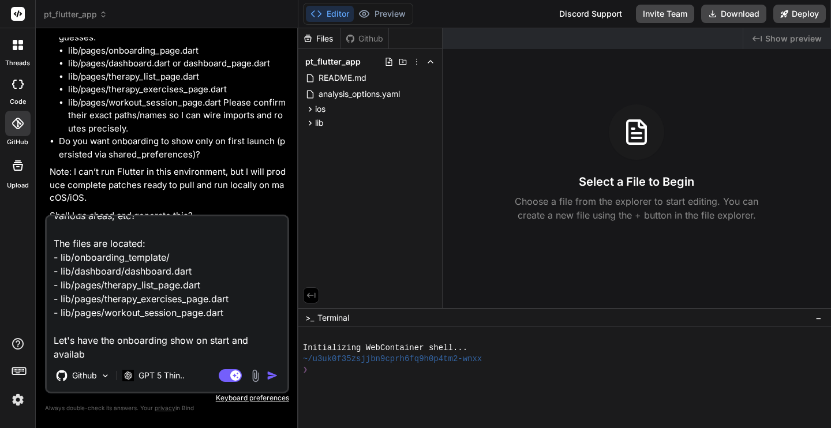
paste textarea "ility"
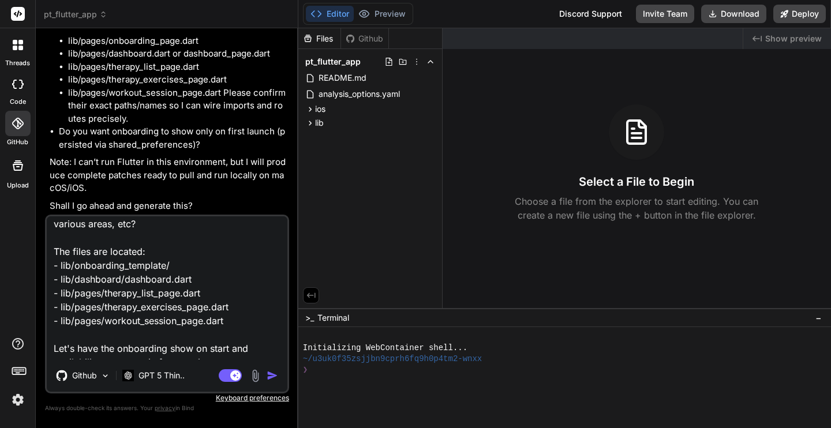
scroll to position [72, 0]
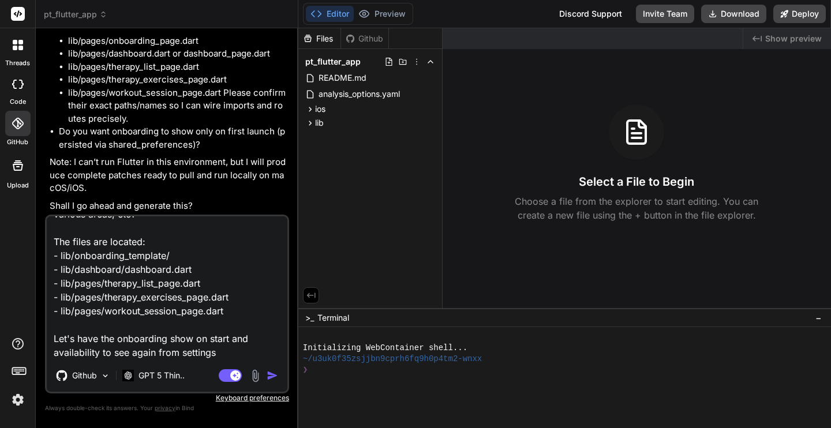
click at [256, 378] on img at bounding box center [255, 375] width 13 height 13
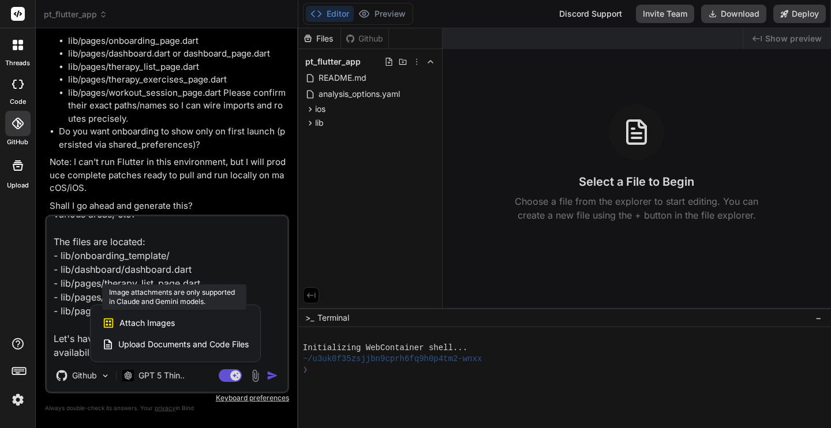
click at [169, 323] on span "Attach Images" at bounding box center [146, 323] width 55 height 12
click at [171, 253] on div at bounding box center [415, 214] width 831 height 428
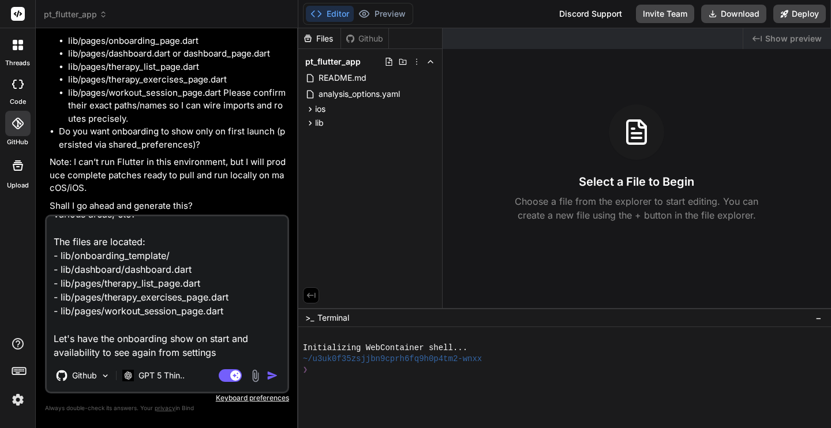
click at [236, 341] on textarea "Let's replace the previous screens with the new ones. Can you update the templa…" at bounding box center [167, 287] width 241 height 143
click at [163, 377] on p "GPT 5 Thin.." at bounding box center [161, 376] width 46 height 12
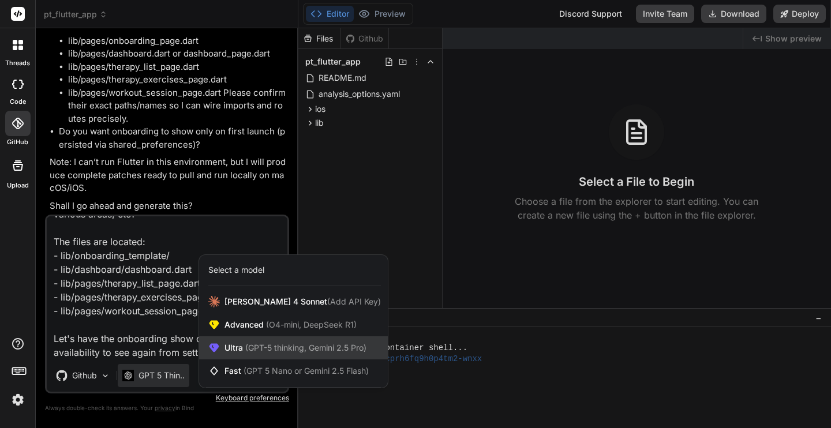
click at [269, 343] on span "(GPT-5 thinking, Gemini 2.5 Pro)" at bounding box center [304, 348] width 123 height 10
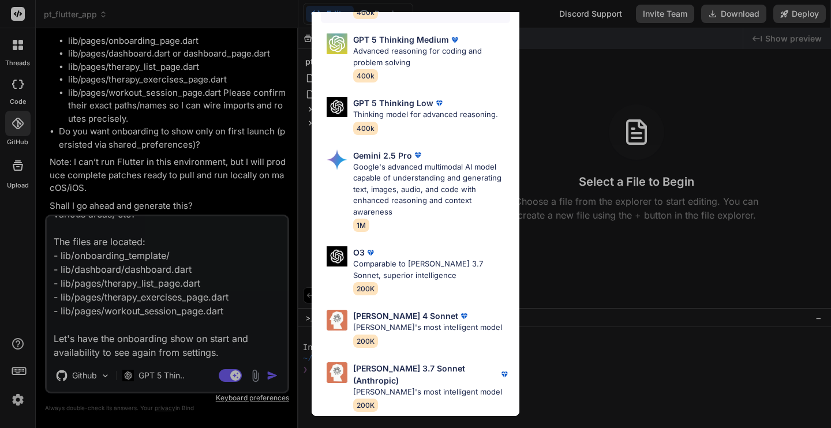
scroll to position [727, 0]
click at [379, 310] on div "Claude 4 Sonnet" at bounding box center [427, 316] width 149 height 12
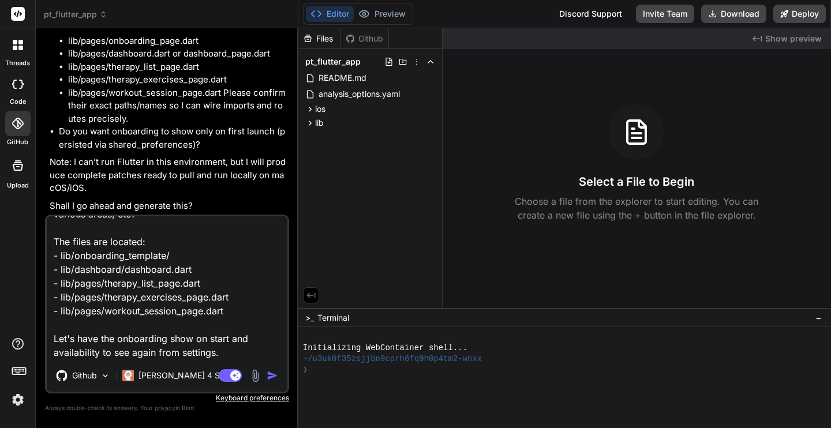
click at [256, 377] on img at bounding box center [255, 375] width 13 height 13
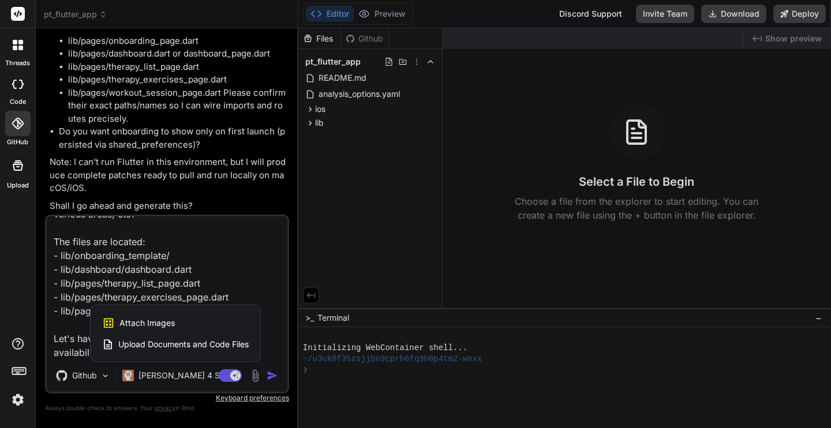
click at [172, 324] on span "Attach Images" at bounding box center [146, 323] width 55 height 12
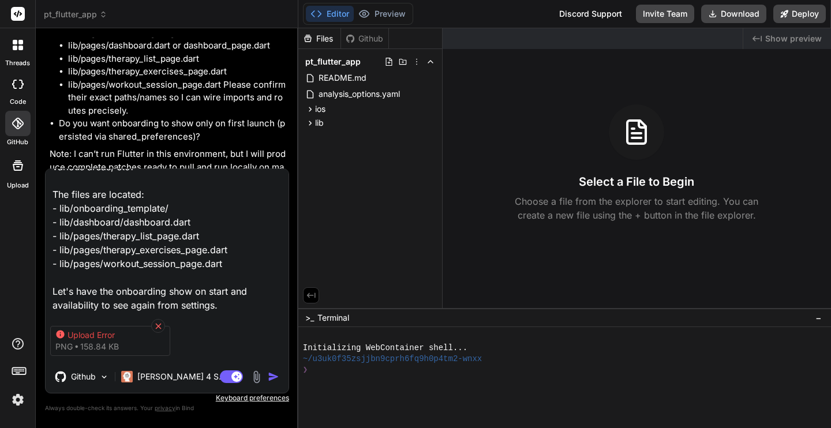
click at [159, 321] on icon at bounding box center [158, 326] width 10 height 10
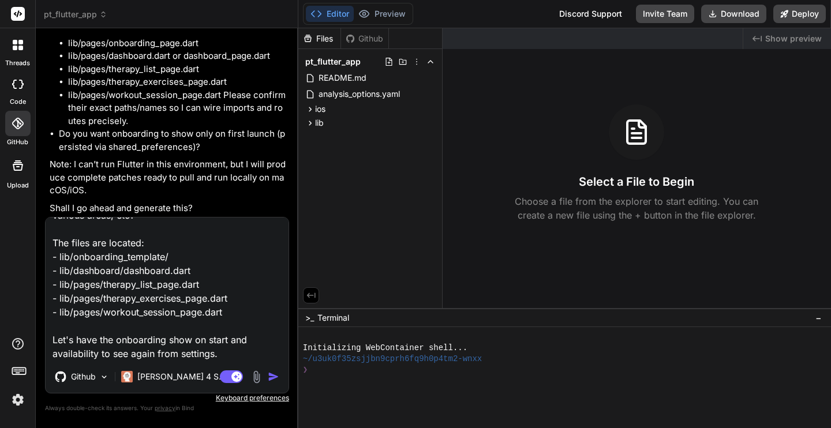
click at [256, 378] on img at bounding box center [256, 376] width 13 height 13
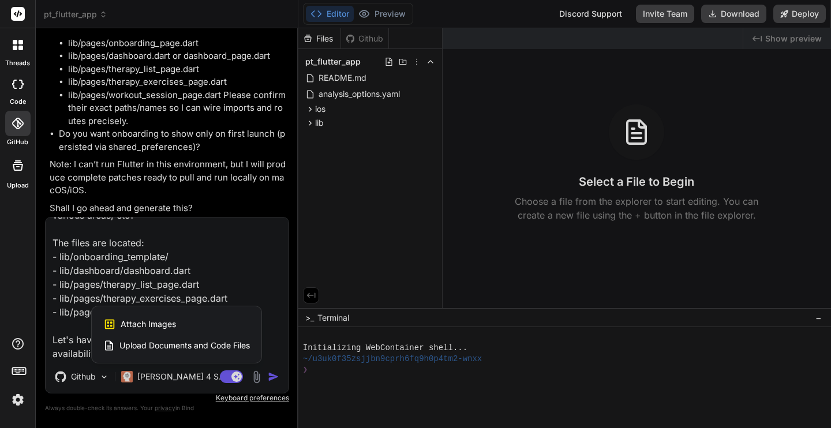
click at [181, 320] on div "Attach Images Image attachments are only supported in Claude and Gemini models." at bounding box center [176, 324] width 147 height 22
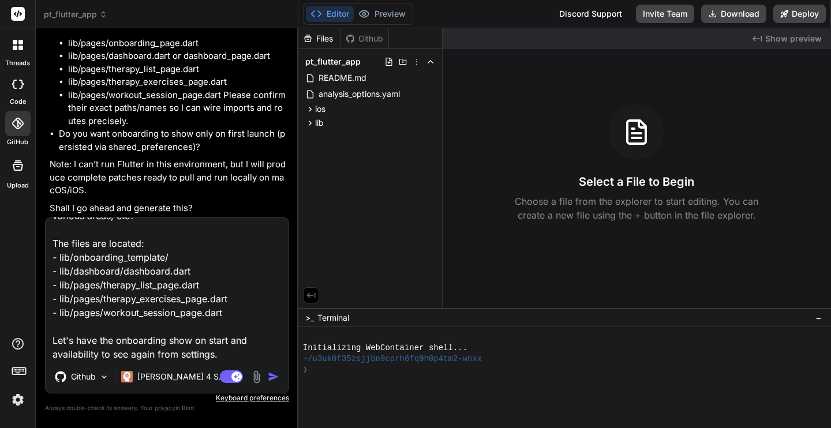
scroll to position [72, 0]
click at [224, 306] on textarea "Let's replace the previous screens with the new ones. Can you update the templa…" at bounding box center [167, 288] width 243 height 143
click at [148, 371] on p "Claude 4 S.." at bounding box center [180, 377] width 86 height 12
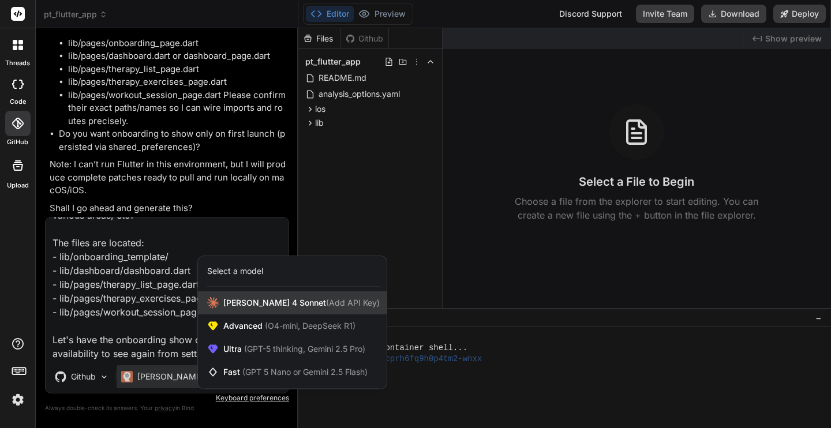
click at [247, 300] on span "Claude 4 Sonnet (Add API Key)" at bounding box center [301, 303] width 156 height 12
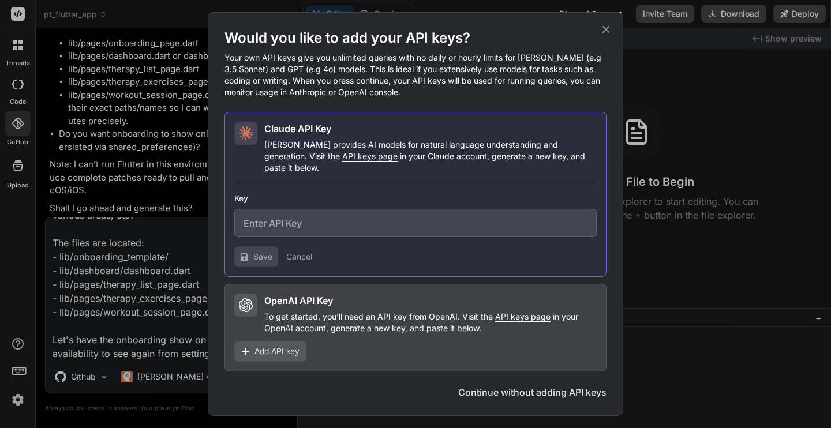
click at [483, 388] on button "Continue without adding API keys" at bounding box center [532, 392] width 148 height 14
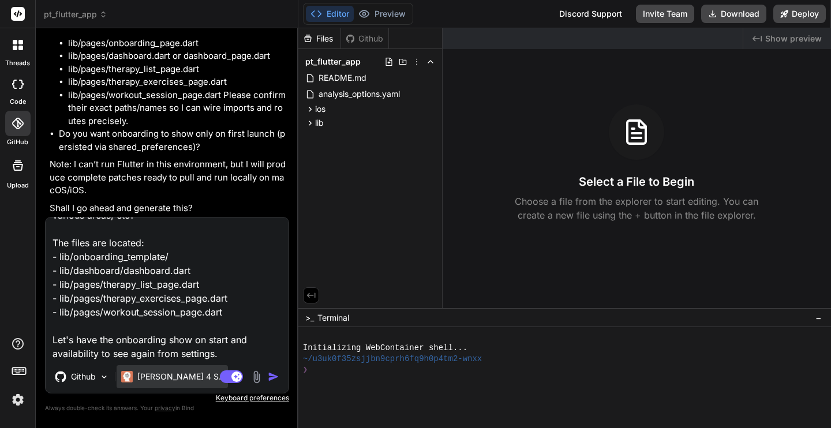
click at [164, 371] on p "Claude 4 S.." at bounding box center [180, 377] width 86 height 12
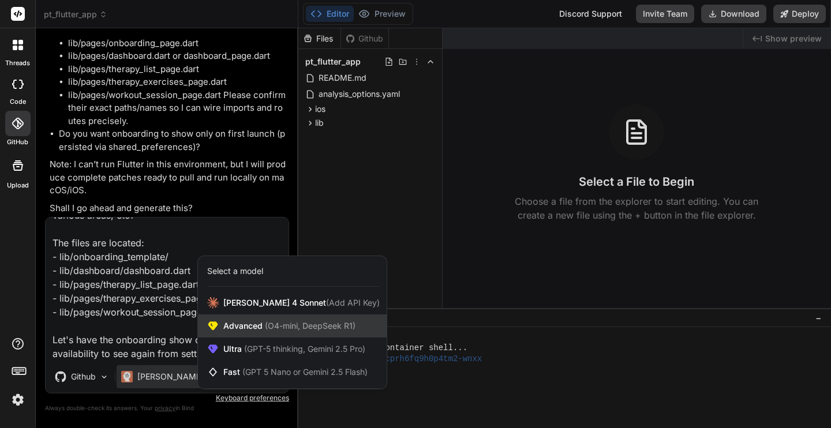
click at [249, 325] on span "Advanced (O4-mini, DeepSeek R1)" at bounding box center [289, 326] width 132 height 12
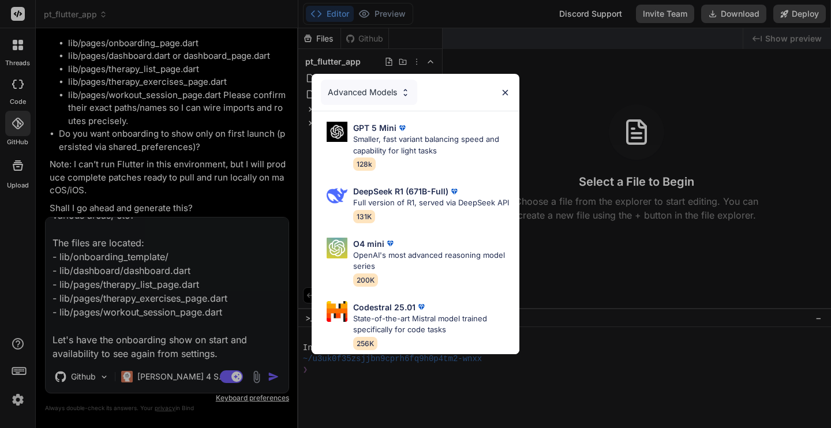
click at [161, 360] on div "Advanced Models GPT 5 Mini Smaller, fast variant balancing speed and capability…" at bounding box center [415, 214] width 831 height 428
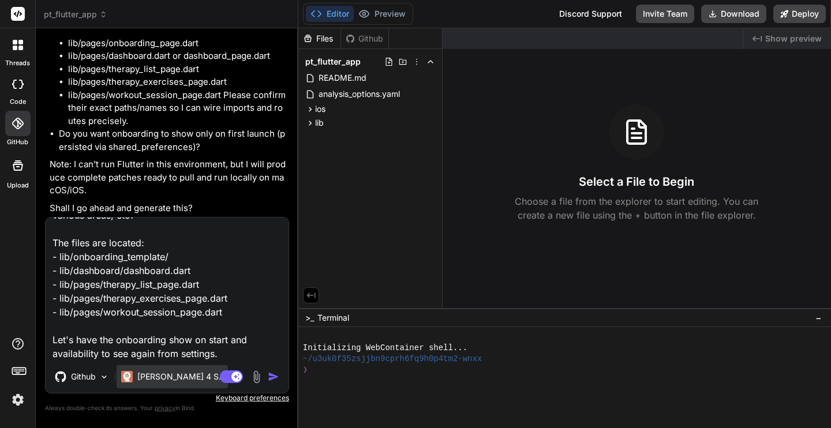
click at [155, 371] on div "Claude 4 S.." at bounding box center [172, 377] width 102 height 12
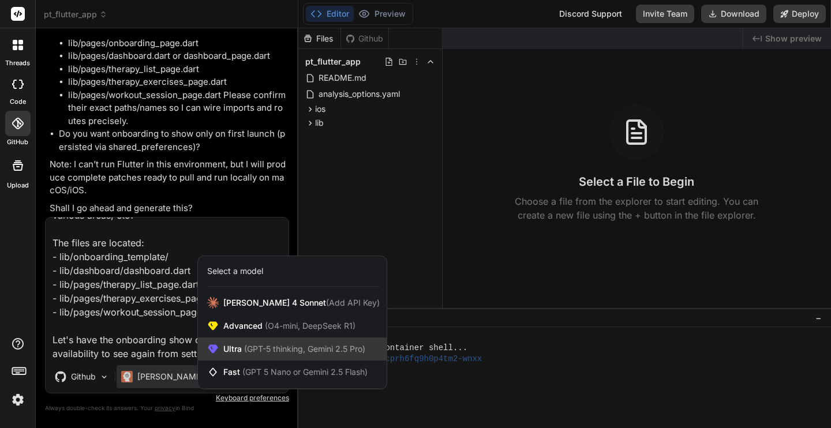
click at [284, 349] on span "(GPT-5 thinking, Gemini 2.5 Pro)" at bounding box center [303, 349] width 123 height 10
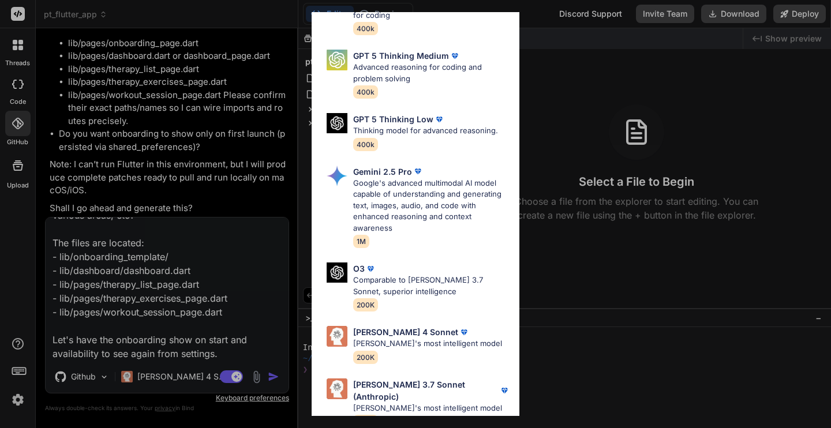
scroll to position [138, 0]
click at [471, 340] on div "Claude 4 Sonnet Claude's most intelligent model 200K" at bounding box center [415, 343] width 189 height 47
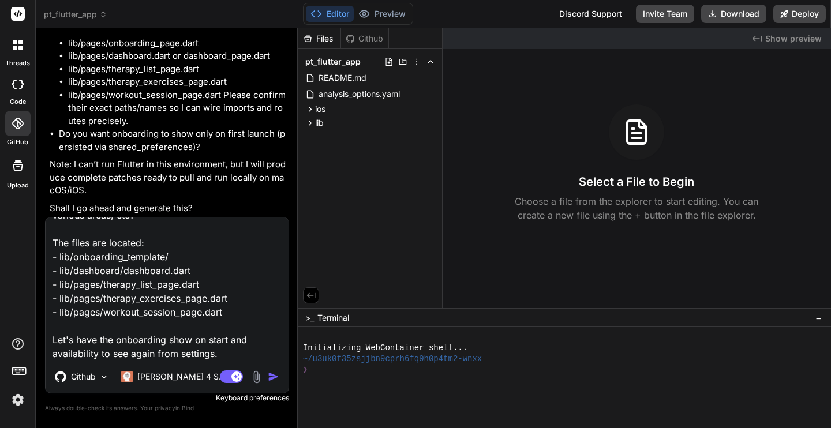
click at [256, 379] on img at bounding box center [256, 376] width 13 height 13
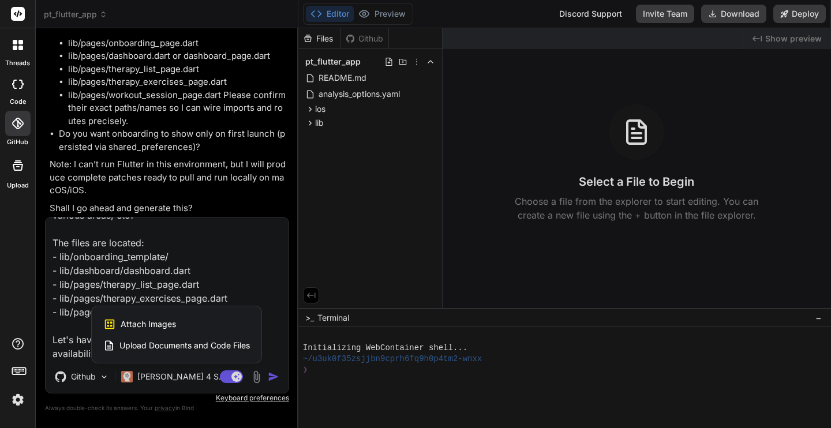
click at [163, 319] on span "Attach Images" at bounding box center [148, 324] width 55 height 12
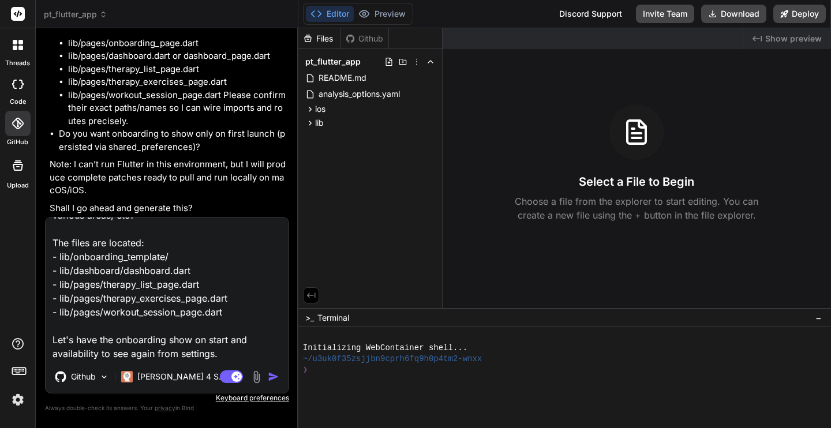
click at [236, 311] on textarea "Let's replace the previous screens with the new ones. Can you update the templa…" at bounding box center [167, 288] width 243 height 143
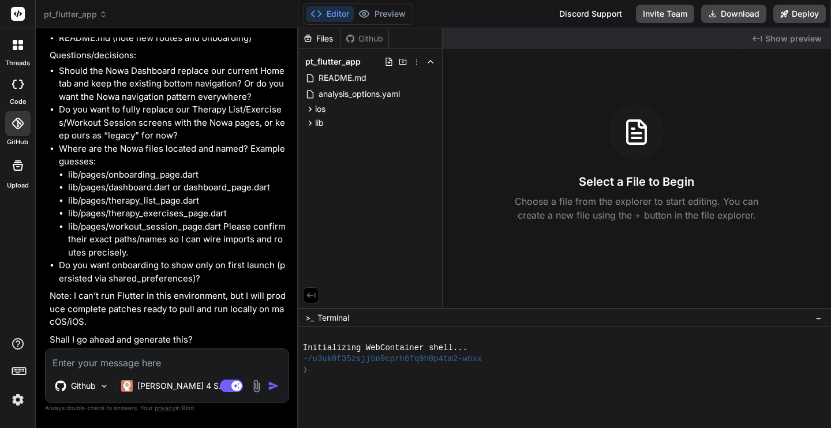
scroll to position [2907, 0]
click at [256, 385] on img at bounding box center [256, 386] width 13 height 13
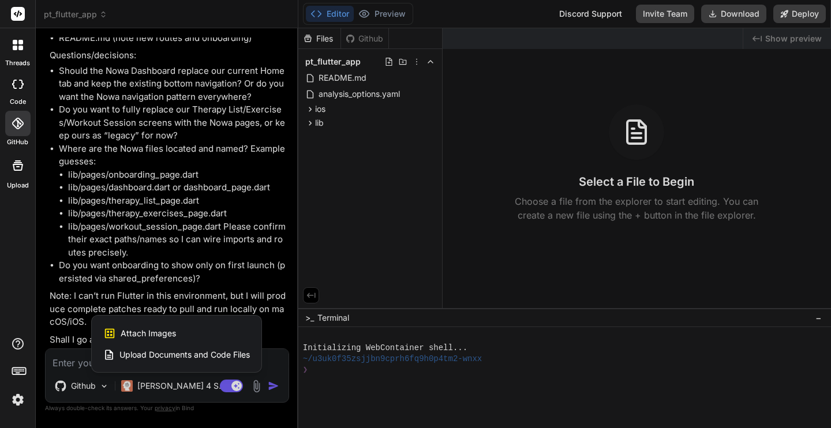
click at [179, 332] on div "Attach Images Image attachments are only supported in Claude and Gemini models." at bounding box center [176, 333] width 147 height 22
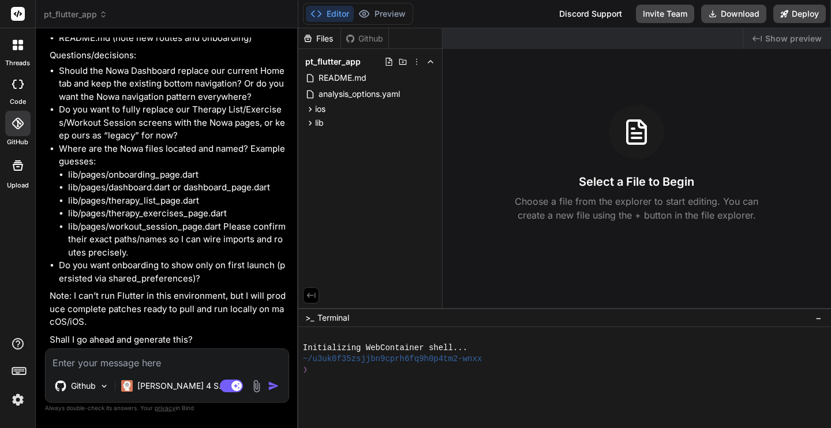
click at [168, 349] on textarea at bounding box center [167, 359] width 243 height 21
paste textarea "Let's replace the previous screens with the new ones. Can you update the templa…"
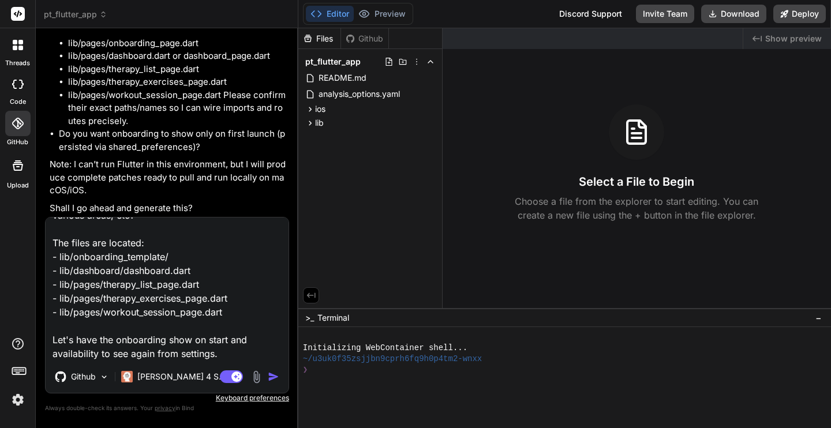
click at [259, 378] on img at bounding box center [256, 376] width 13 height 13
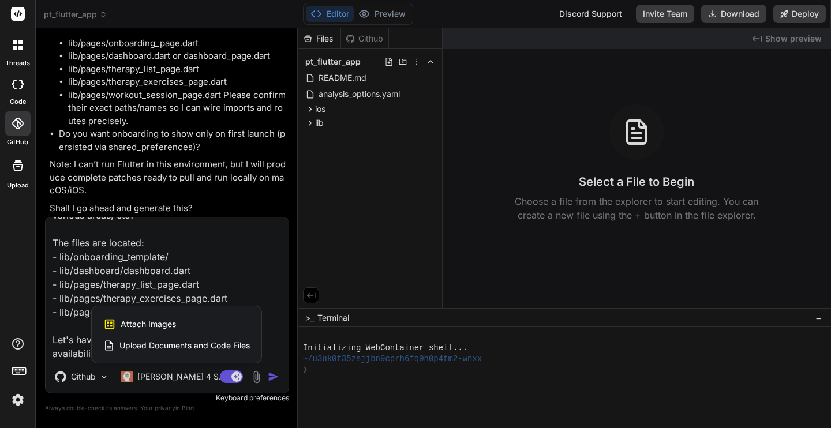
click at [77, 327] on div at bounding box center [415, 214] width 831 height 428
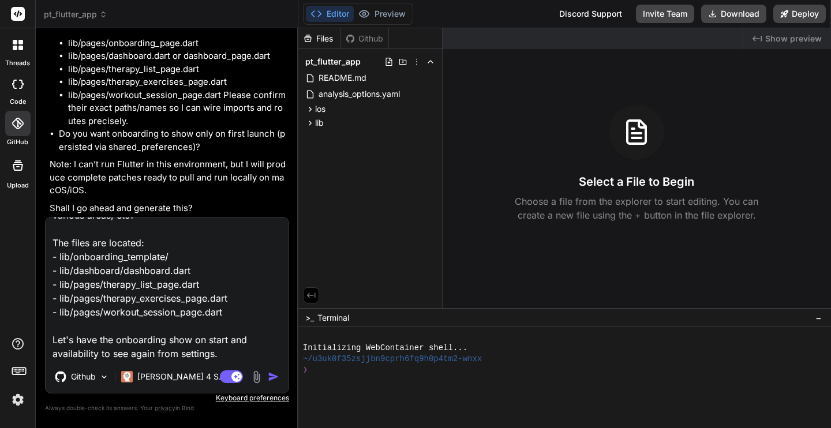
click at [137, 317] on textarea "Let's replace the previous screens with the new ones. Can you update the templa…" at bounding box center [167, 288] width 243 height 143
click at [271, 374] on img "button" at bounding box center [274, 377] width 12 height 12
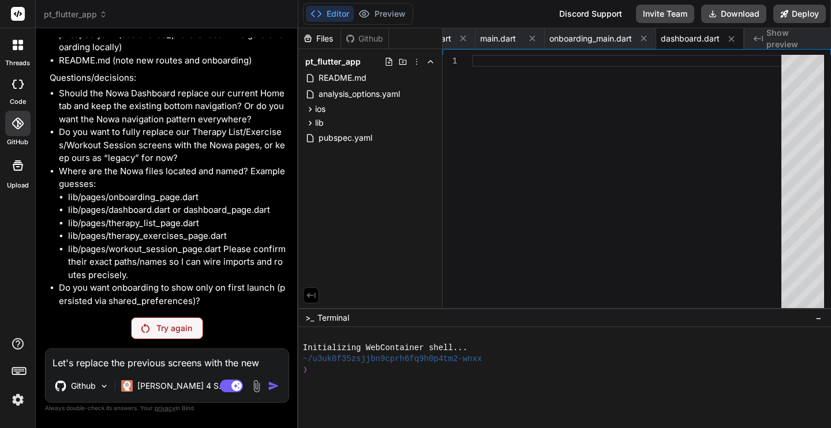
scroll to position [3076, 0]
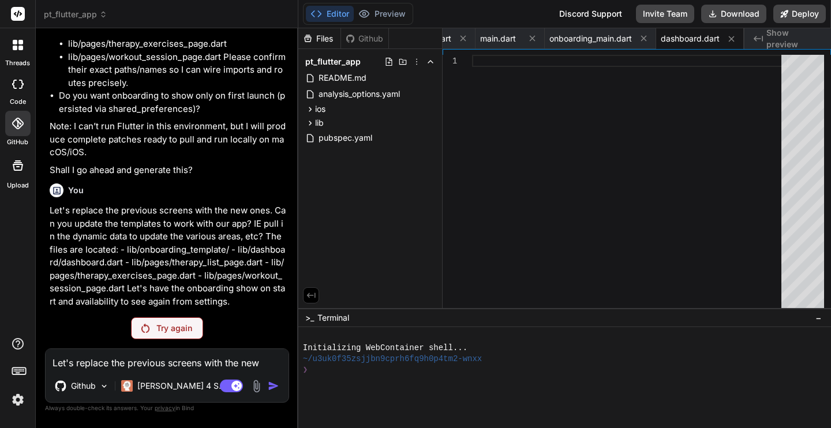
click at [160, 322] on p "Try again" at bounding box center [174, 328] width 36 height 12
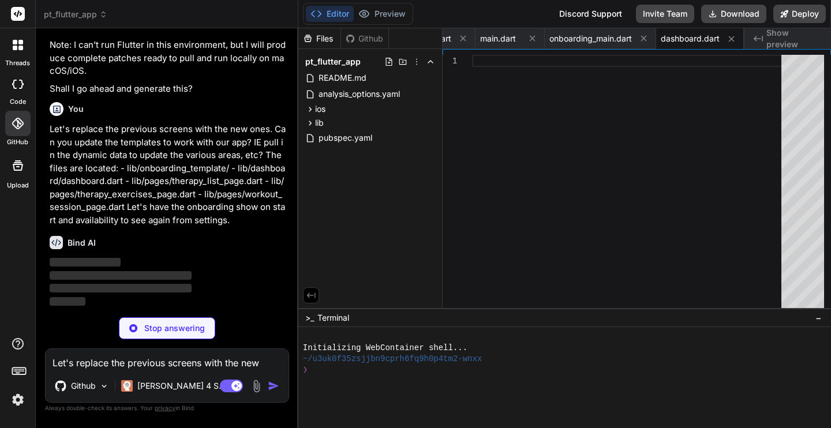
scroll to position [3157, 0]
click at [153, 380] on p "Claude 4 S.." at bounding box center [180, 386] width 86 height 12
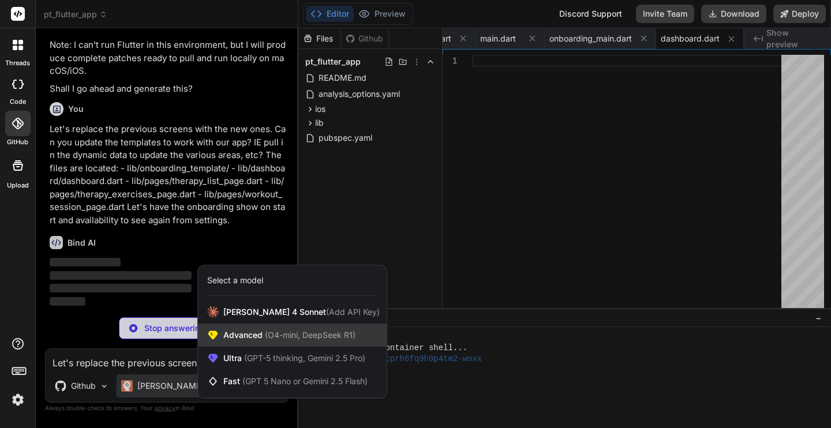
click at [255, 333] on span "Advanced (O4-mini, DeepSeek R1)" at bounding box center [289, 335] width 132 height 12
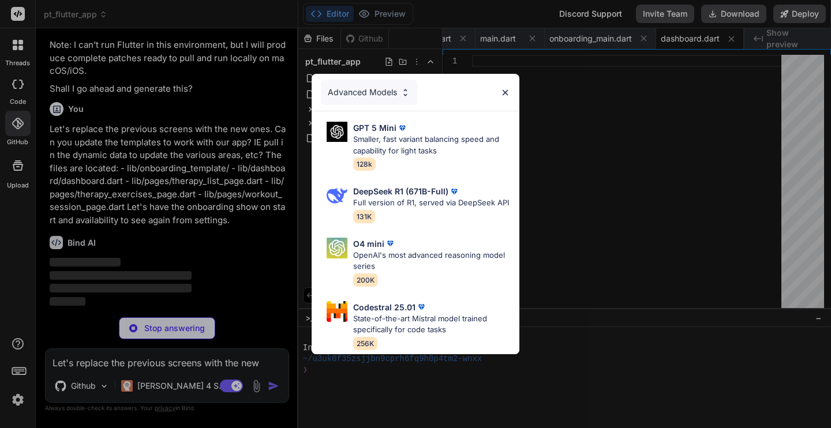
click at [160, 373] on div "Advanced Models GPT 5 Mini Smaller, fast variant balancing speed and capability…" at bounding box center [415, 214] width 831 height 428
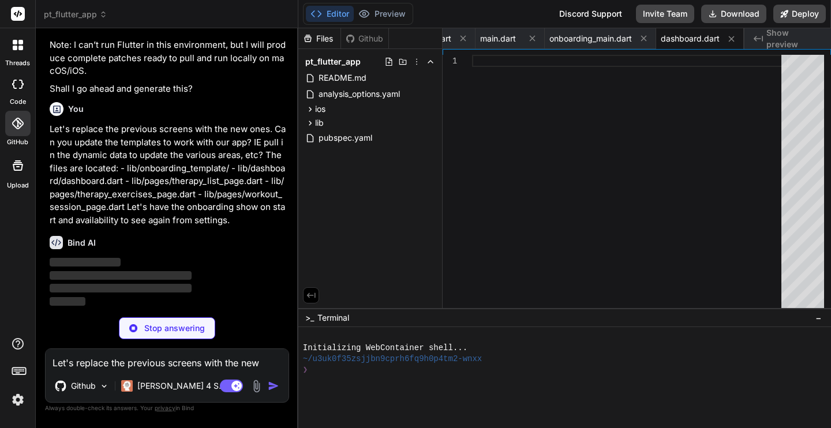
click at [160, 380] on p "Claude 4 S.." at bounding box center [180, 386] width 86 height 12
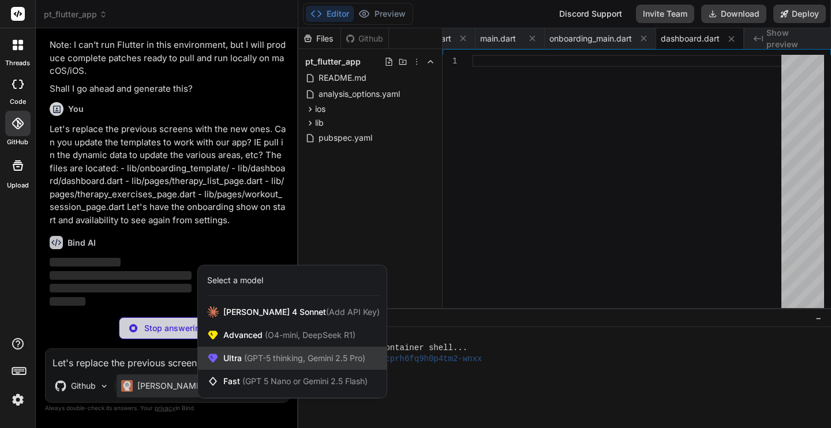
click at [255, 352] on span "Ultra (GPT-5 thinking, Gemini 2.5 Pro)" at bounding box center [294, 358] width 142 height 12
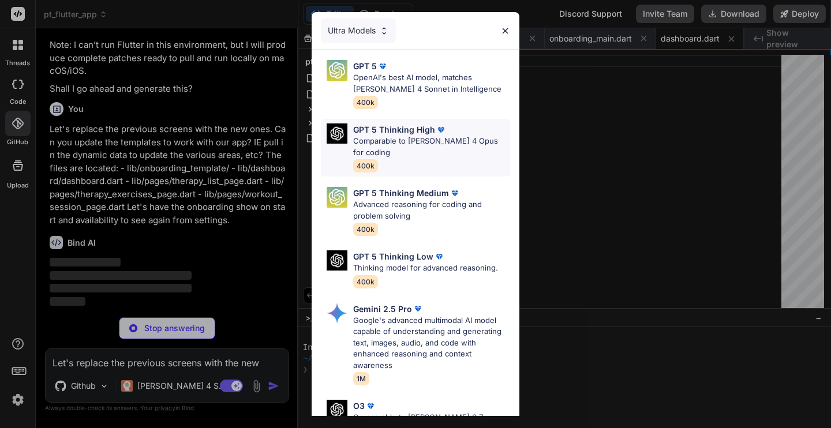
click at [409, 142] on p "Comparable to Claude 4 Opus for coding" at bounding box center [431, 147] width 157 height 22
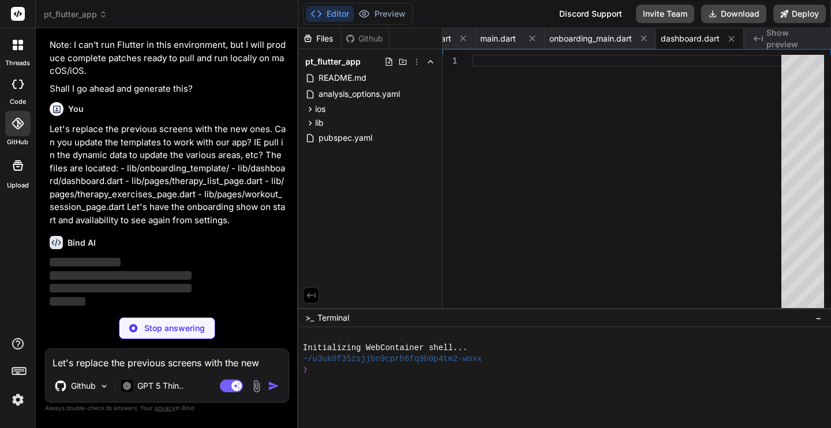
click at [164, 329] on p "Stop answering" at bounding box center [174, 328] width 61 height 12
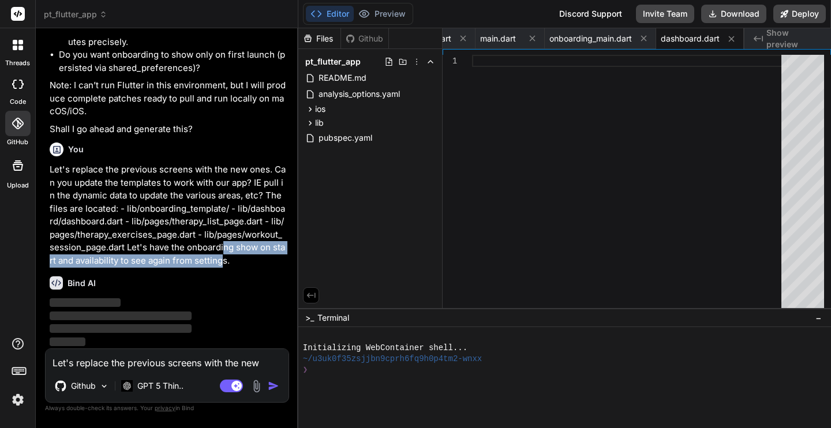
click at [219, 254] on p "Let's replace the previous screens with the new ones. Can you update the templa…" at bounding box center [168, 215] width 237 height 104
click at [273, 390] on img "button" at bounding box center [274, 386] width 12 height 12
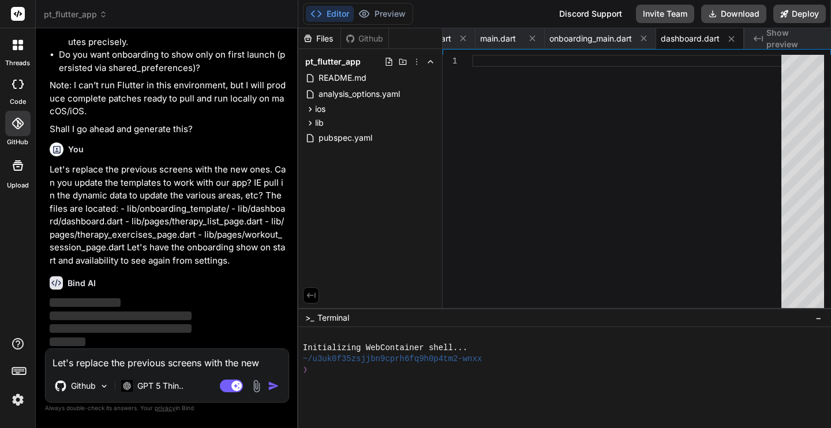
click at [220, 251] on p "Let's replace the previous screens with the new ones. Can you update the templa…" at bounding box center [168, 215] width 237 height 104
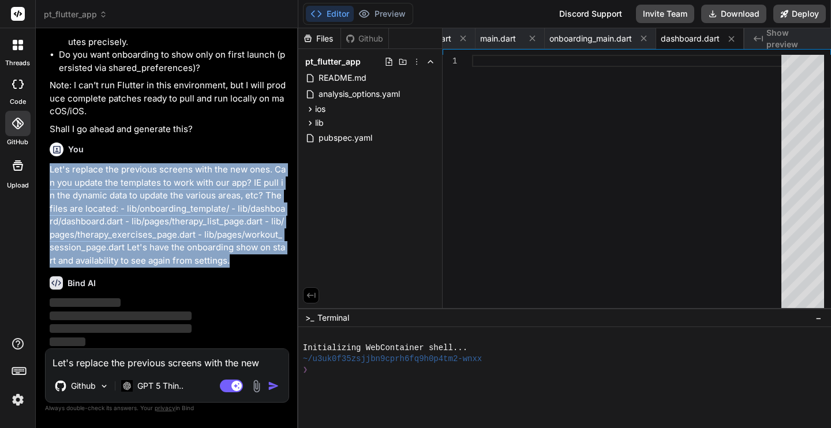
drag, startPoint x: 238, startPoint y: 263, endPoint x: 43, endPoint y: 168, distance: 216.7
click at [43, 168] on div "Bind AI Web Search Created with Pixso. Code Generator You I will run the app in…" at bounding box center [167, 227] width 262 height 399
copy p "Let's replace the previous screens with the new ones. Can you update the templa…"
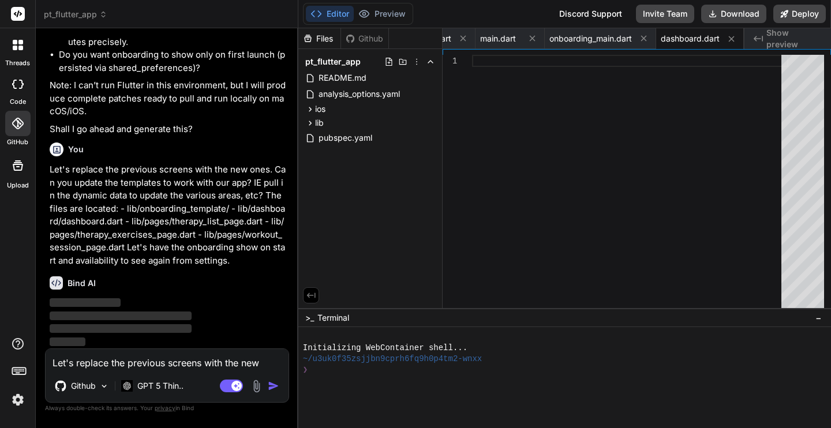
click at [149, 366] on textarea "Let's replace the previous screens with the new ones. Can you update the templa…" at bounding box center [167, 359] width 243 height 21
paste textarea "Let's replace the previous screens with the new ones. Can you update the templa…"
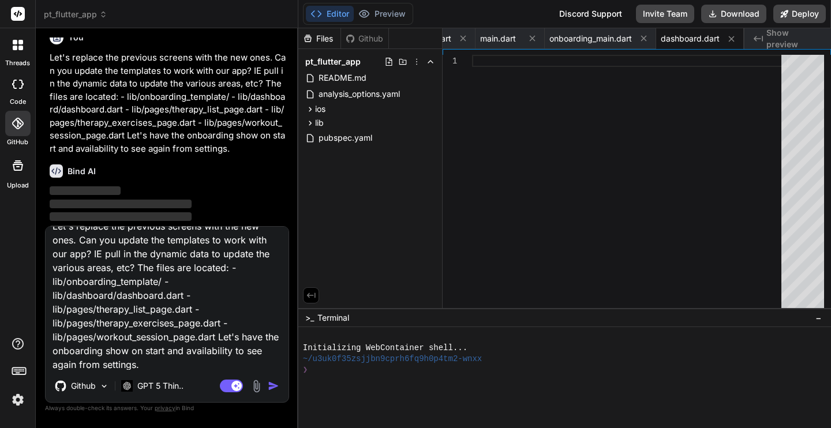
click at [272, 386] on img "button" at bounding box center [274, 386] width 12 height 12
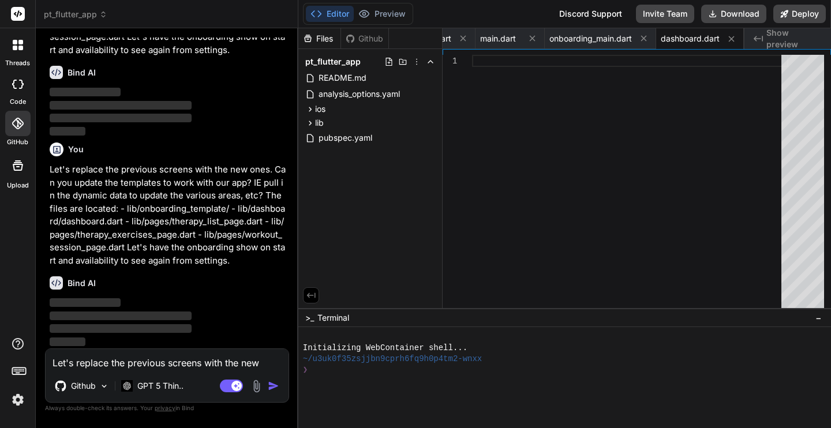
scroll to position [3295, 0]
click at [356, 35] on div "Github" at bounding box center [364, 39] width 47 height 12
click at [360, 40] on div "Github" at bounding box center [364, 39] width 47 height 12
click at [534, 40] on icon at bounding box center [532, 39] width 6 height 6
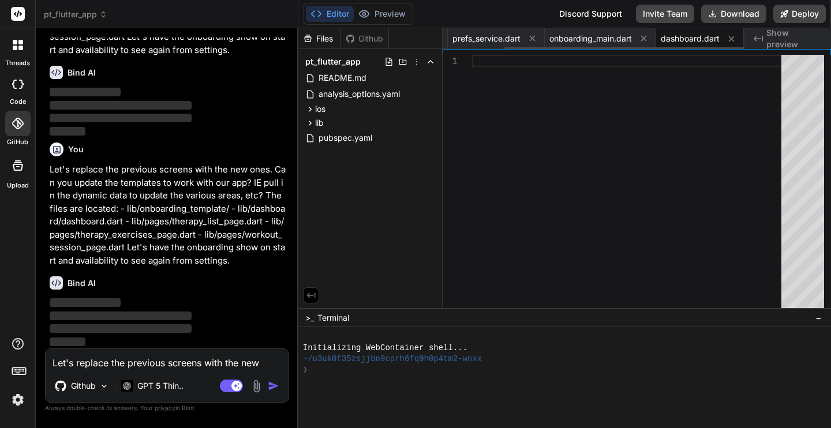
click at [534, 40] on icon at bounding box center [532, 39] width 6 height 6
click at [534, 40] on span "onboarding_main.dart" at bounding box center [571, 39] width 82 height 12
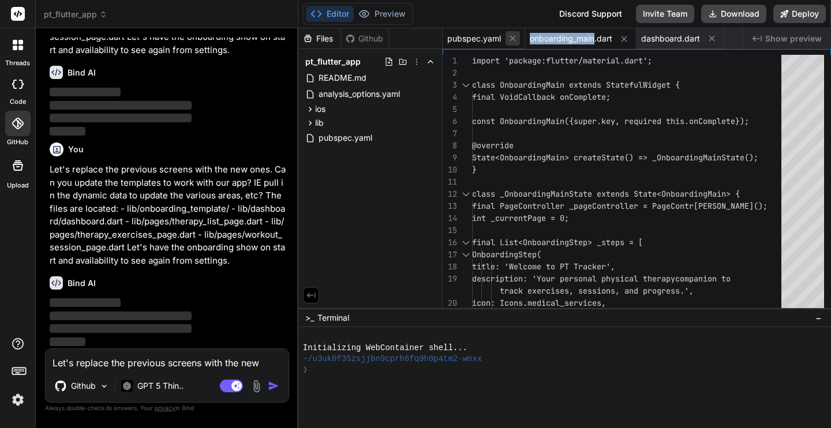
click at [508, 39] on icon at bounding box center [513, 38] width 10 height 10
click at [540, 39] on icon at bounding box center [541, 39] width 10 height 10
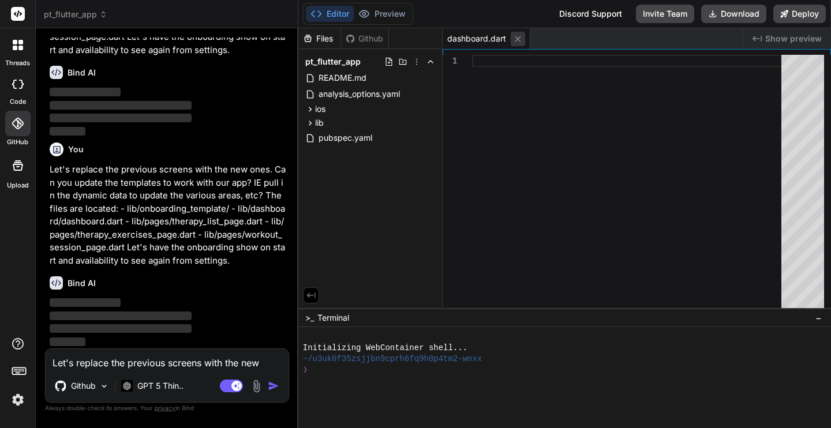
click at [518, 40] on icon at bounding box center [518, 39] width 10 height 10
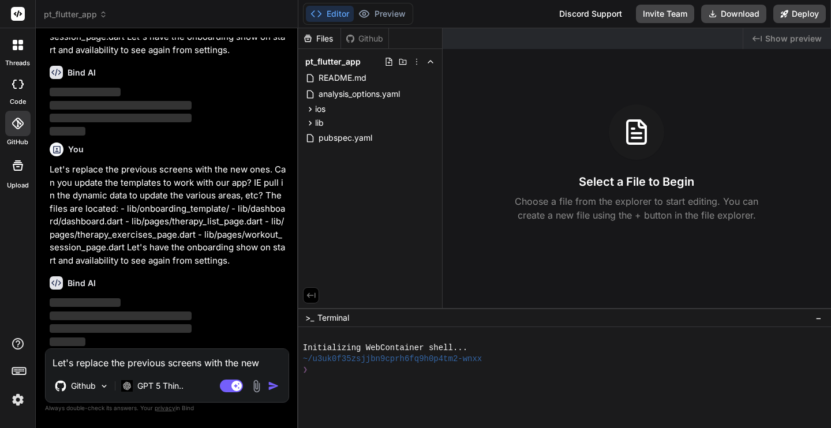
scroll to position [3295, 0]
